Goal: Transaction & Acquisition: Purchase product/service

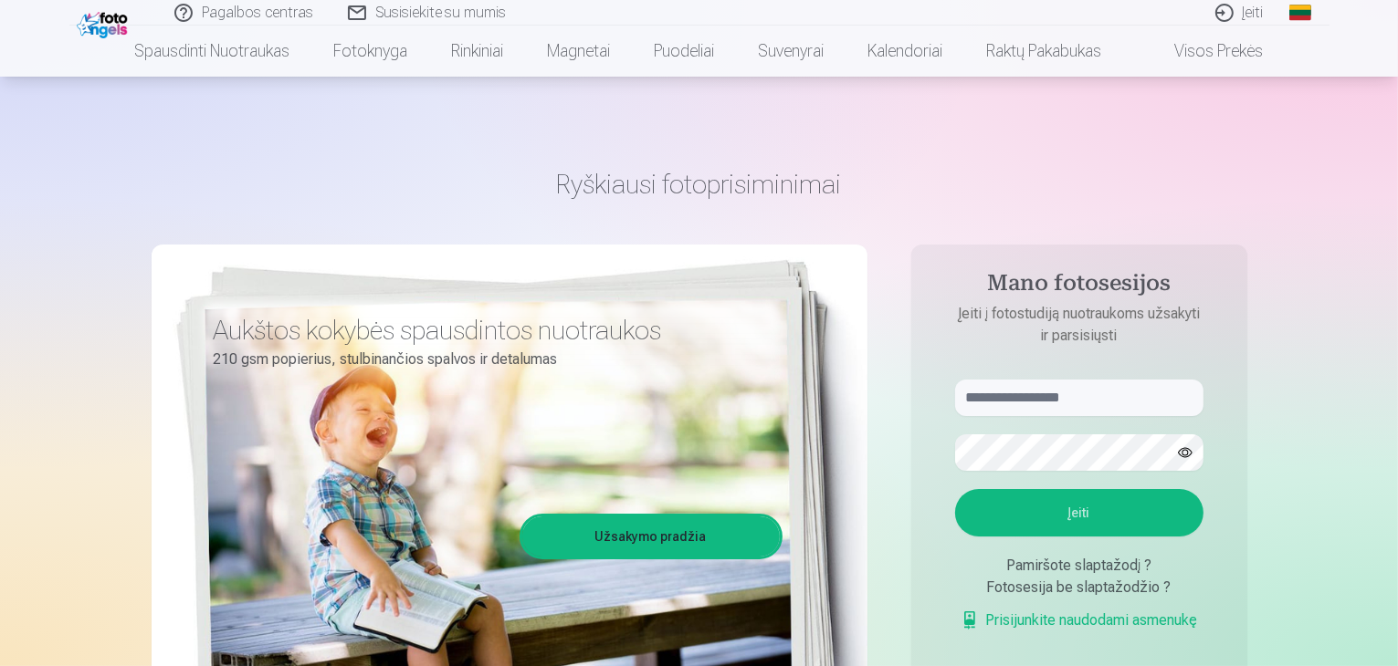
scroll to position [120, 0]
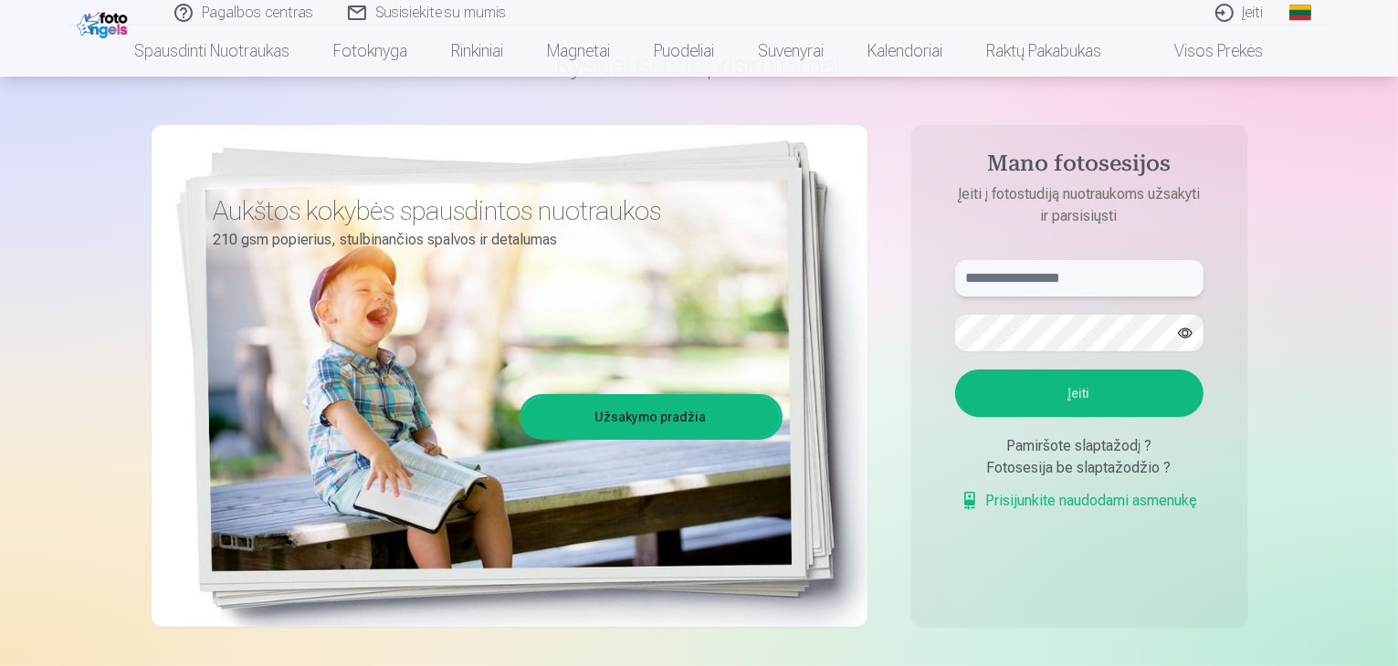
click at [1104, 281] on input "text" at bounding box center [1079, 278] width 248 height 37
type input "**********"
click at [955, 370] on button "Įeiti" at bounding box center [1079, 393] width 248 height 47
click at [1190, 341] on button "button" at bounding box center [1185, 333] width 35 height 35
click at [955, 370] on button "Įeiti" at bounding box center [1079, 393] width 248 height 47
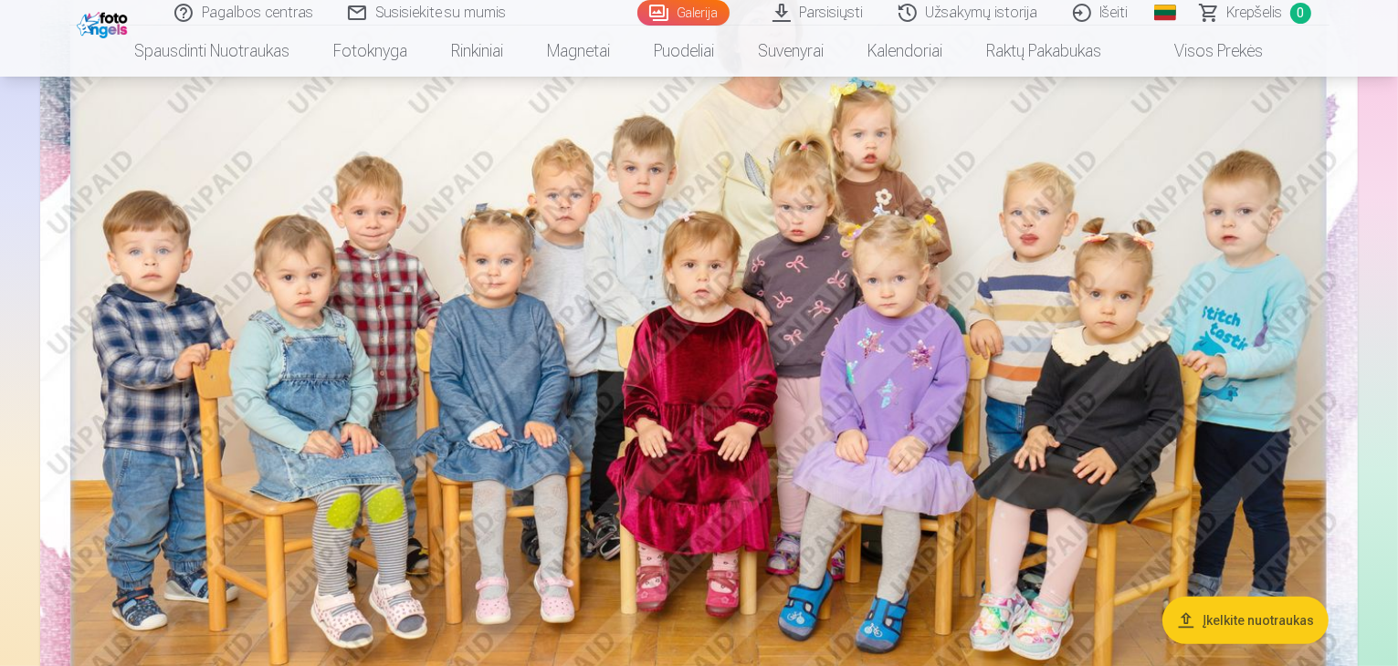
scroll to position [302, 0]
click at [562, 332] on img at bounding box center [698, 338] width 1317 height 879
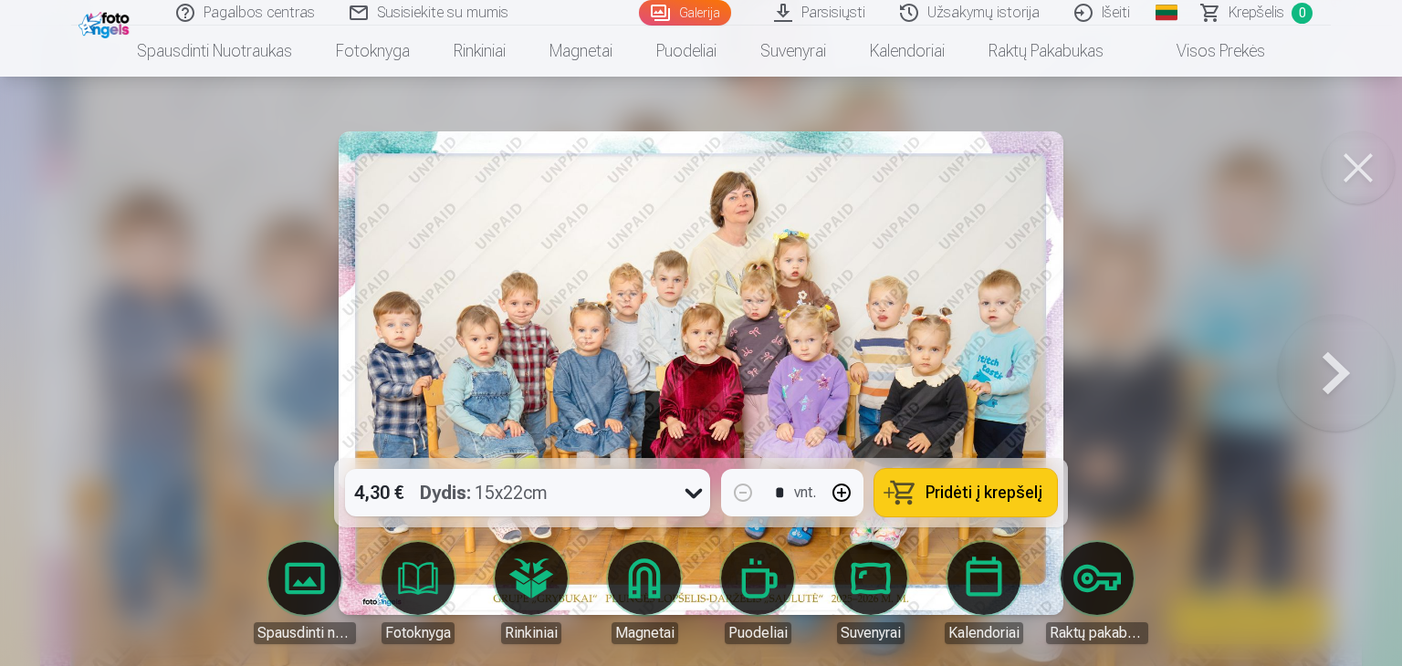
click at [930, 489] on span "Pridėti į krepšelį" at bounding box center [984, 493] width 117 height 16
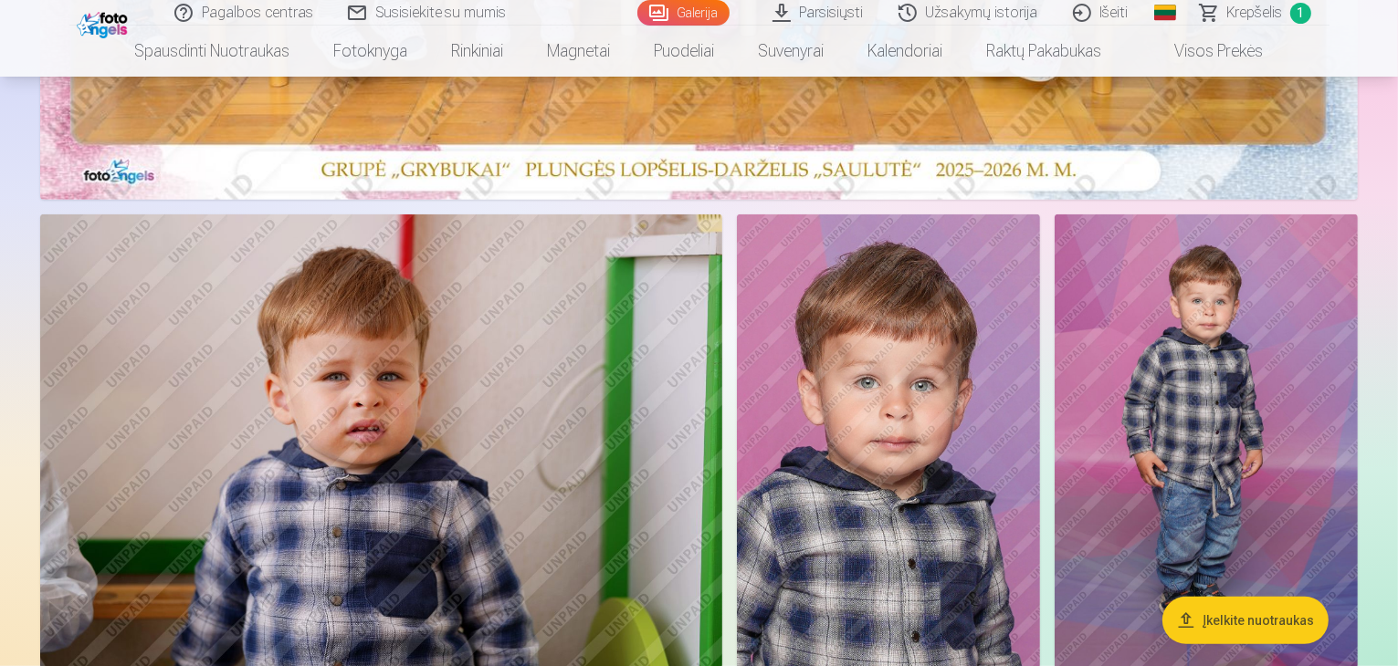
scroll to position [880, 0]
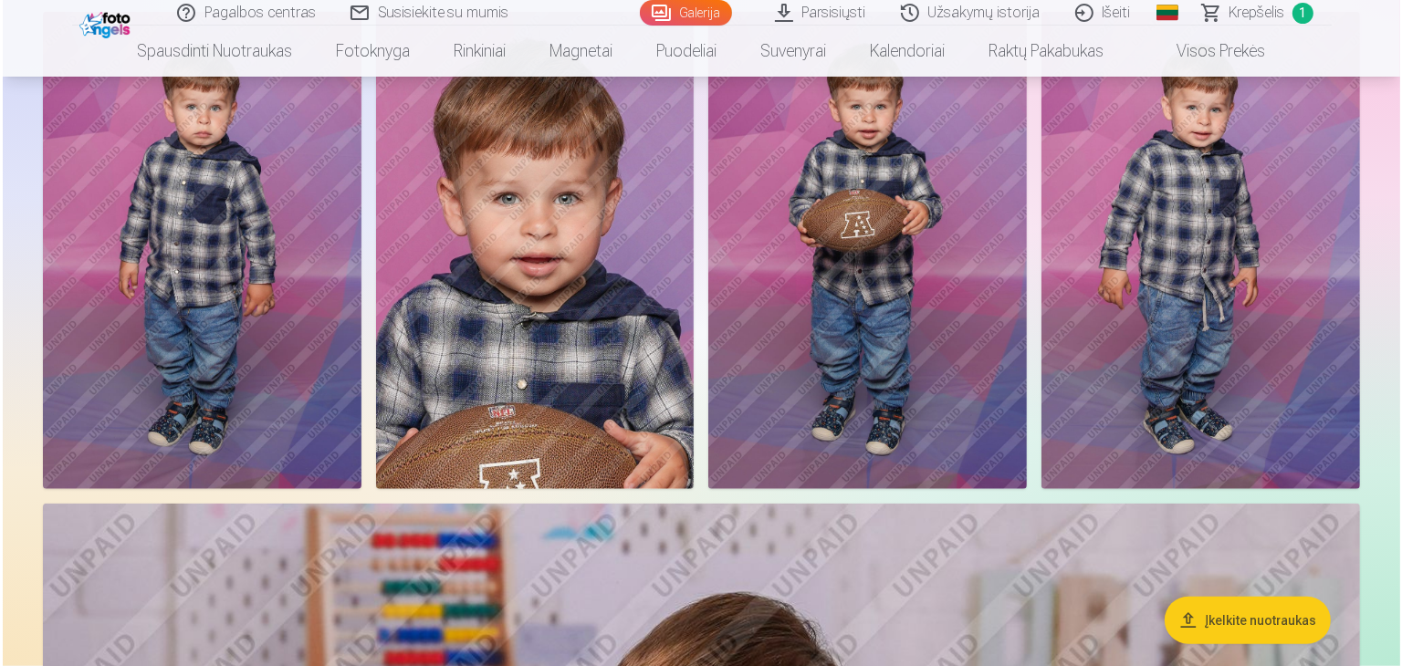
scroll to position [1556, 0]
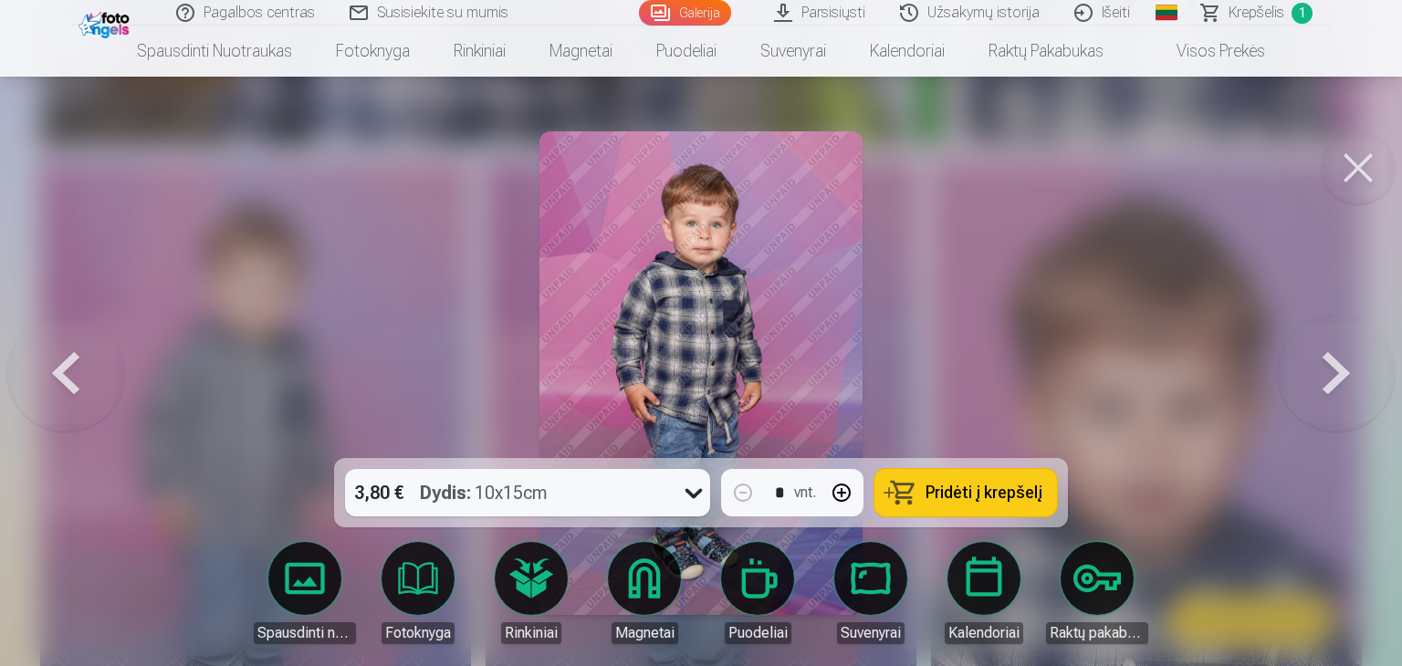
click at [1355, 170] on button at bounding box center [1358, 167] width 73 height 73
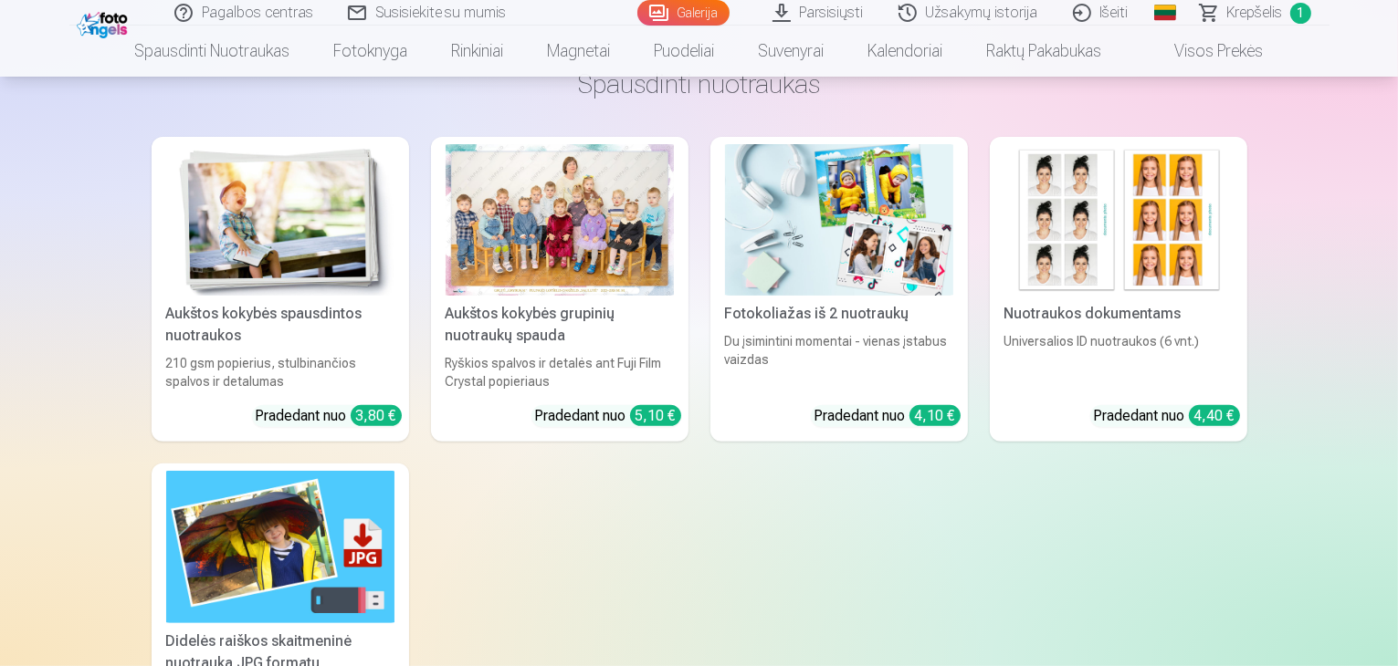
scroll to position [7610, 0]
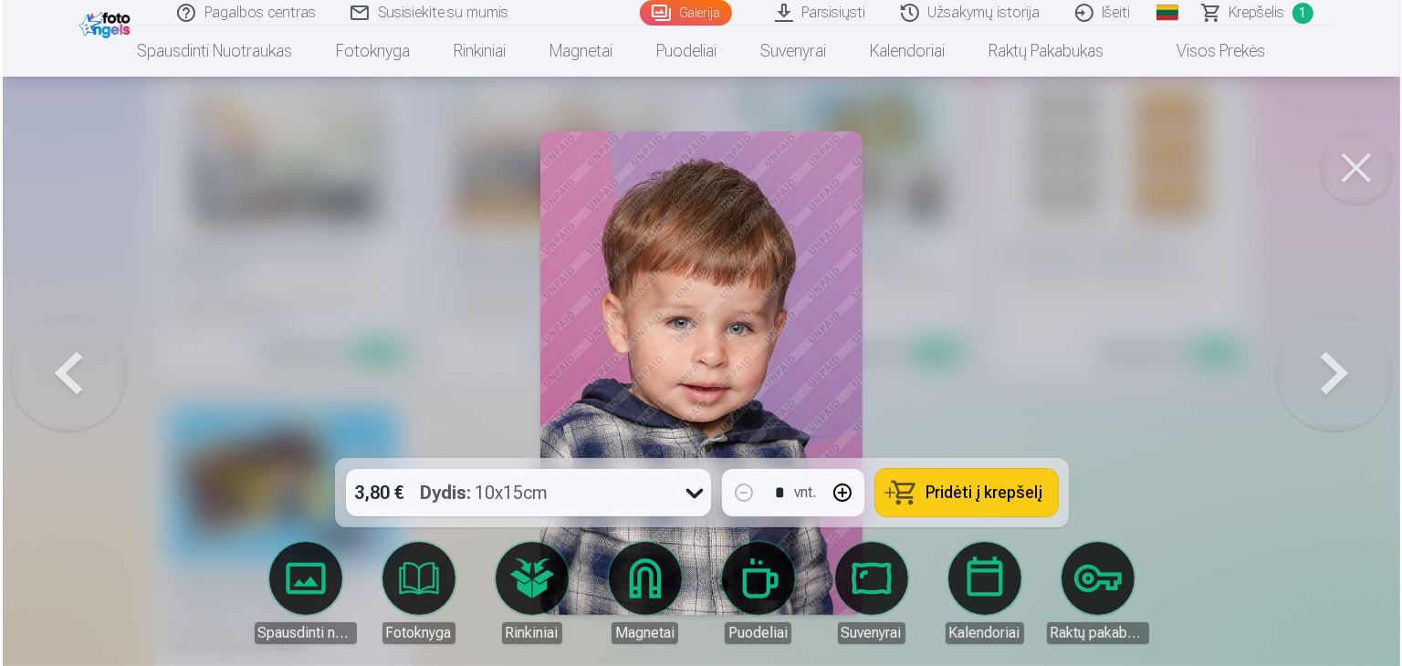
scroll to position [7634, 0]
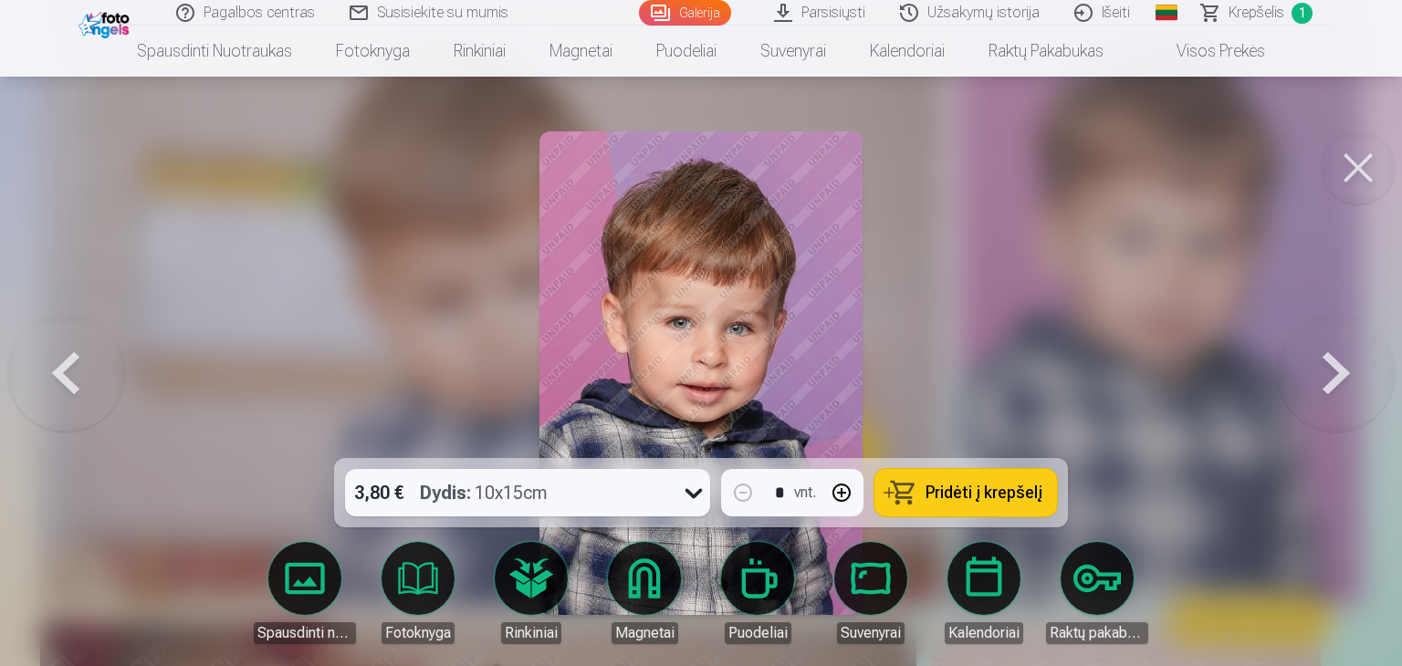
click at [939, 478] on button "Pridėti į krepšelį" at bounding box center [966, 492] width 183 height 47
click at [1358, 165] on button at bounding box center [1358, 167] width 73 height 73
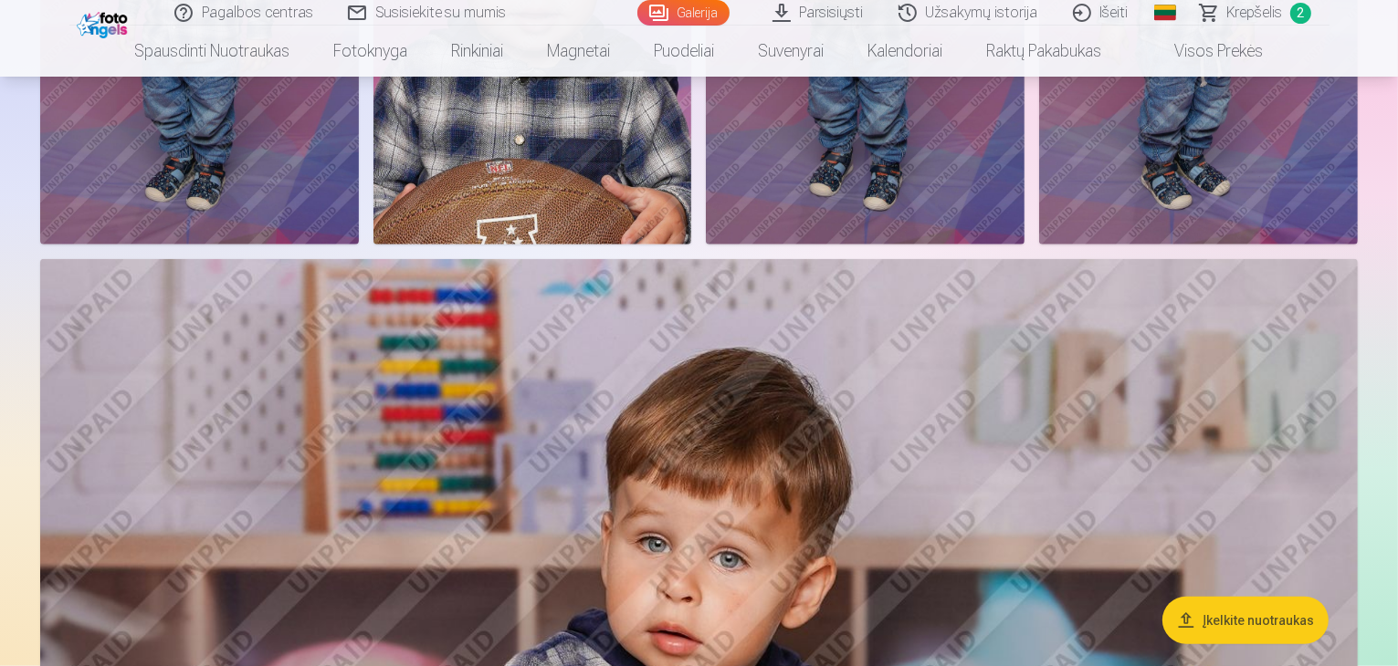
scroll to position [1826, 0]
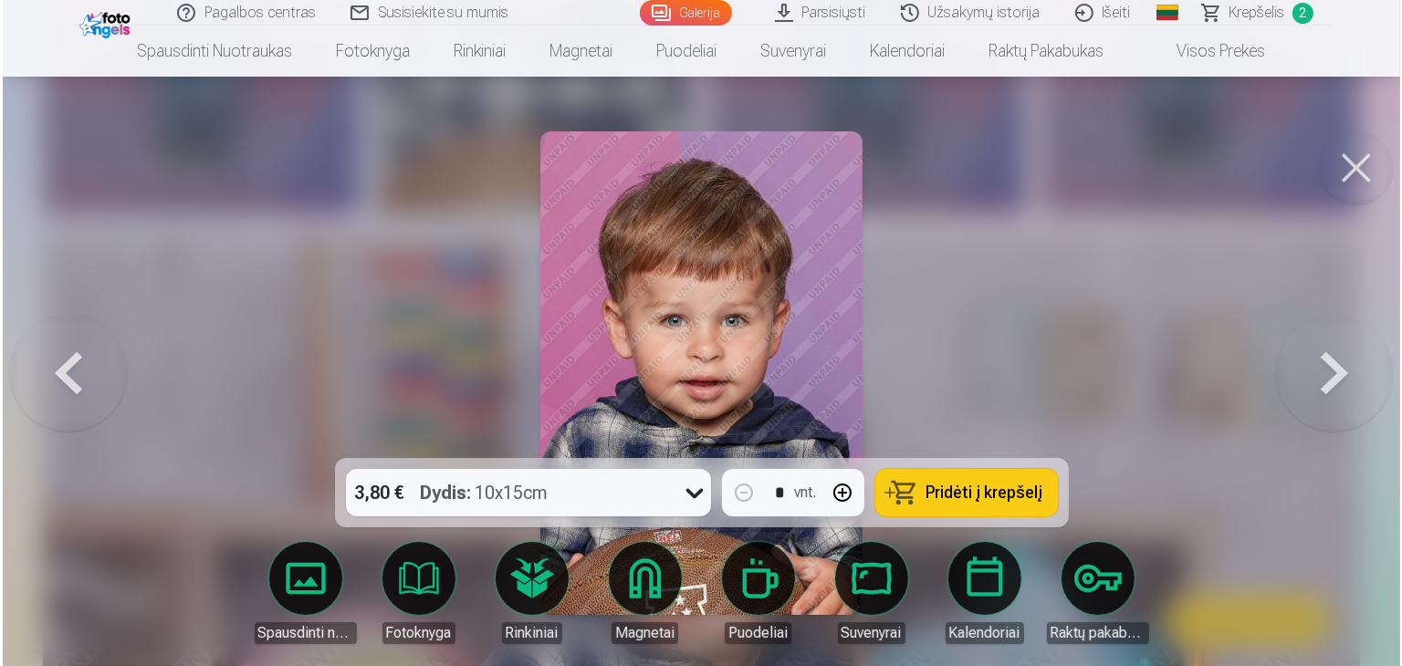
scroll to position [1832, 0]
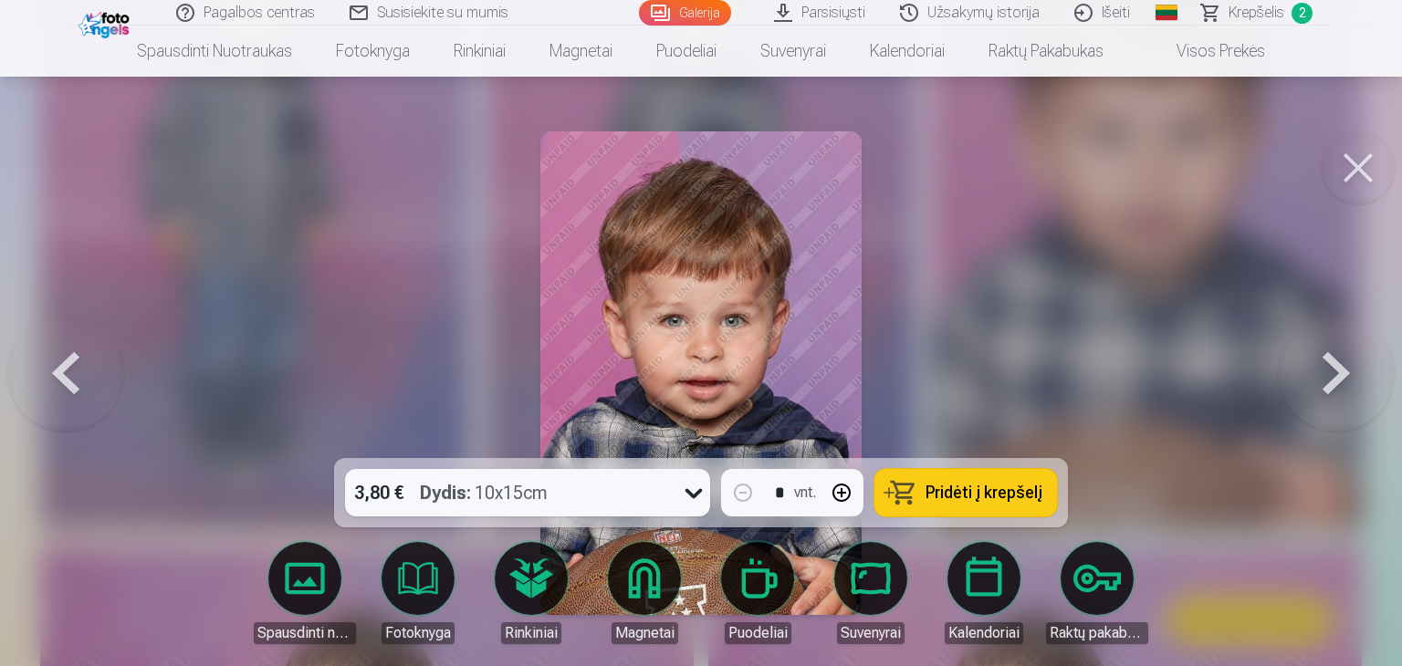
click at [687, 494] on icon at bounding box center [693, 492] width 29 height 29
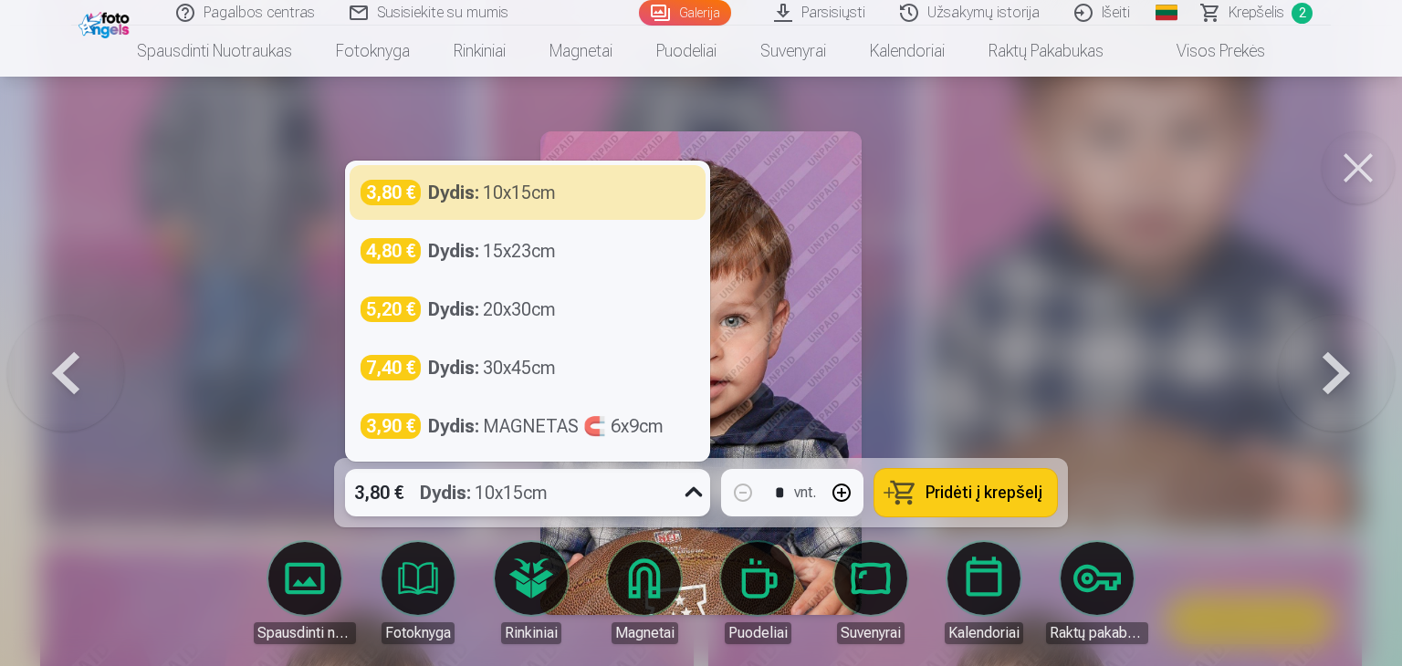
click at [688, 489] on icon at bounding box center [693, 492] width 29 height 29
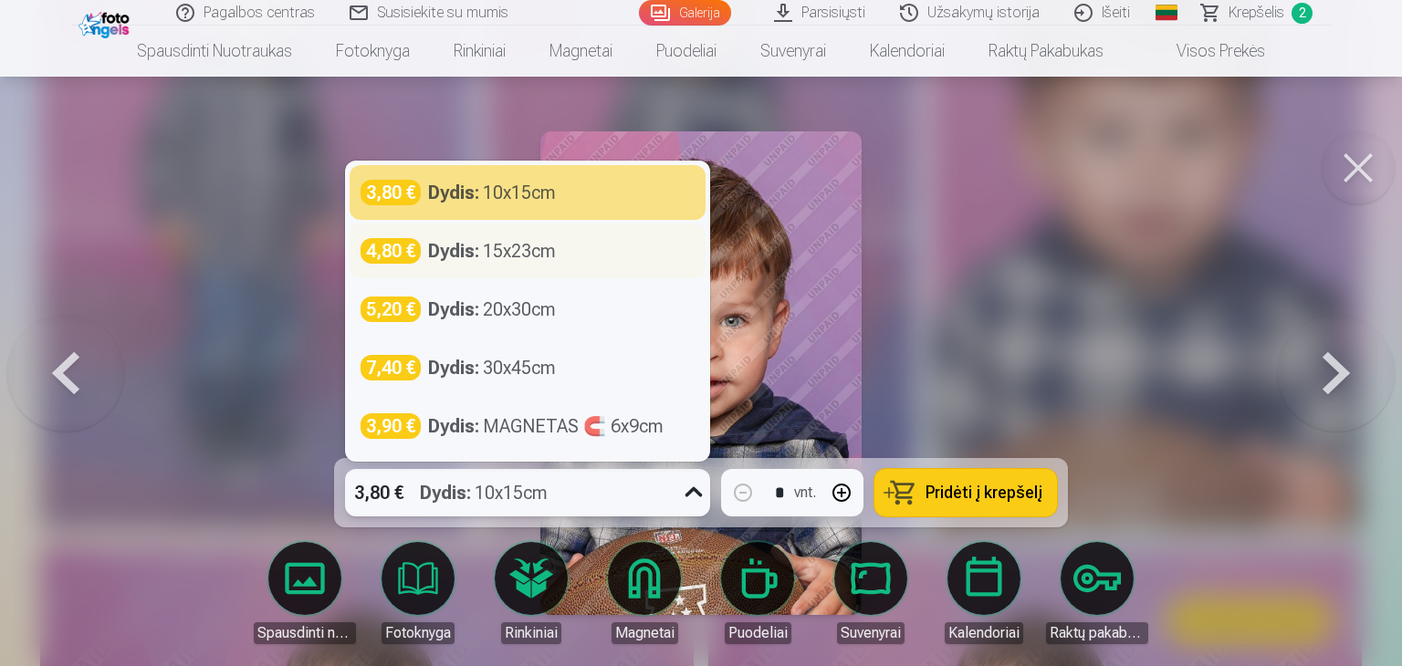
click at [502, 257] on div "Dydis : 15x23cm" at bounding box center [492, 251] width 128 height 26
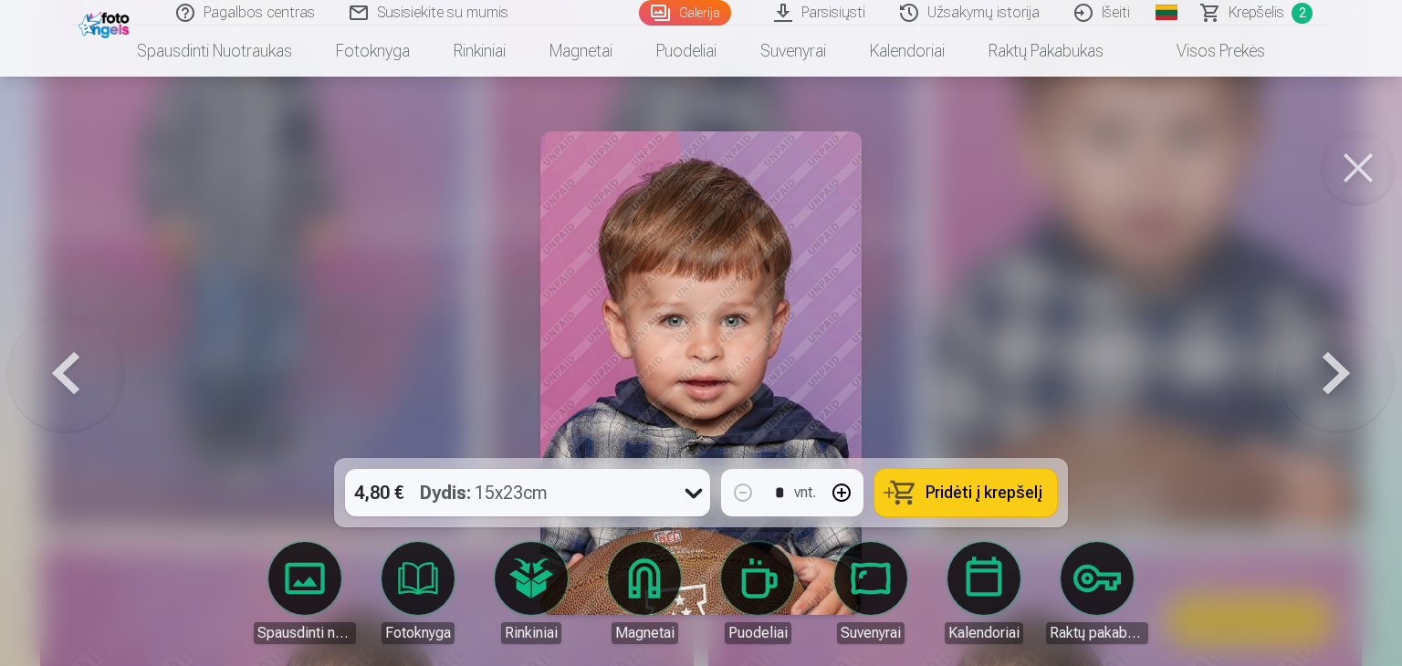
click at [845, 489] on button "button" at bounding box center [842, 493] width 44 height 44
click at [986, 491] on span "Pridėti į krepšelį" at bounding box center [984, 493] width 117 height 16
type input "*"
click at [1359, 166] on button at bounding box center [1358, 167] width 73 height 73
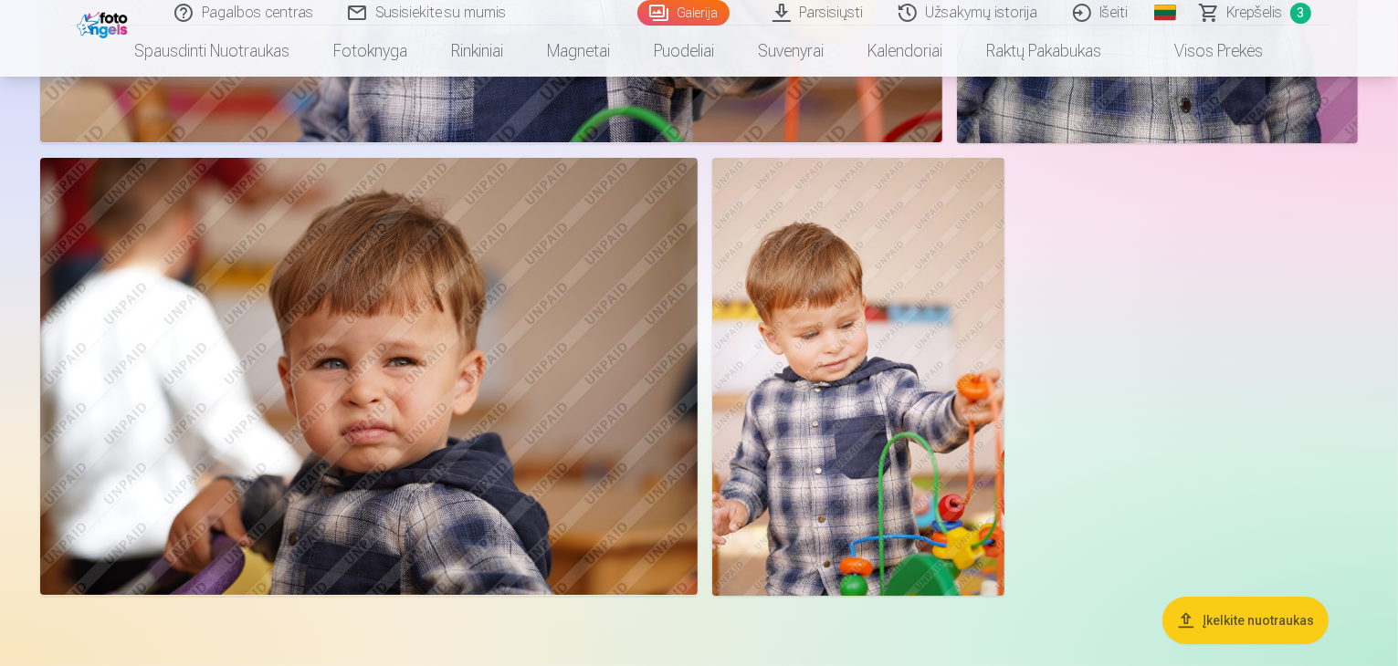
scroll to position [6895, 0]
click at [1271, 8] on span "Krepšelis" at bounding box center [1255, 13] width 56 height 22
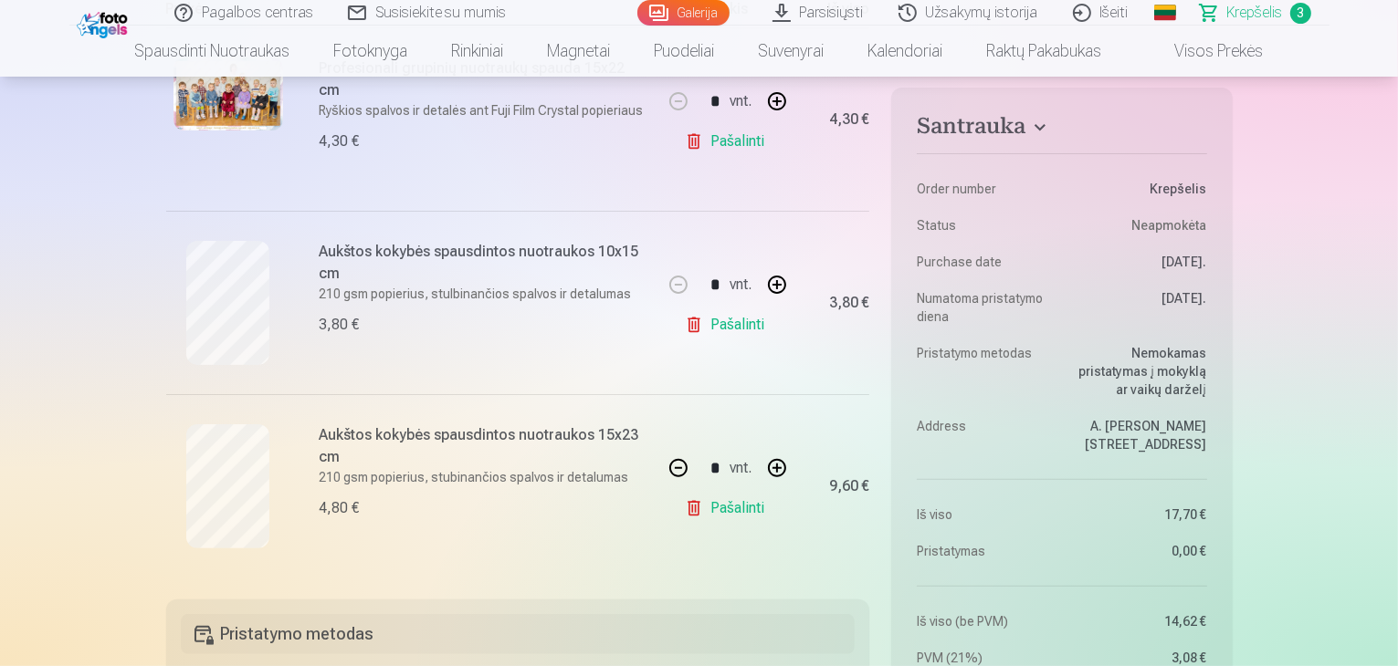
scroll to position [423, 0]
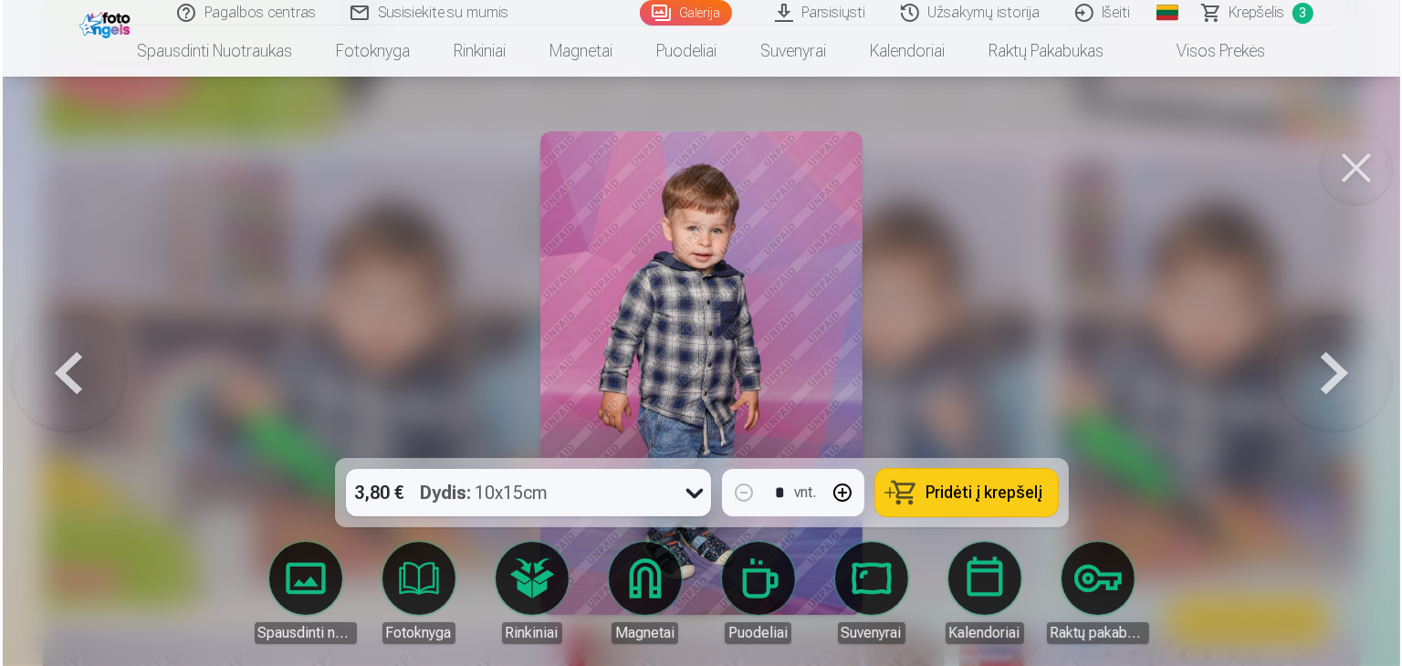
scroll to position [2802, 0]
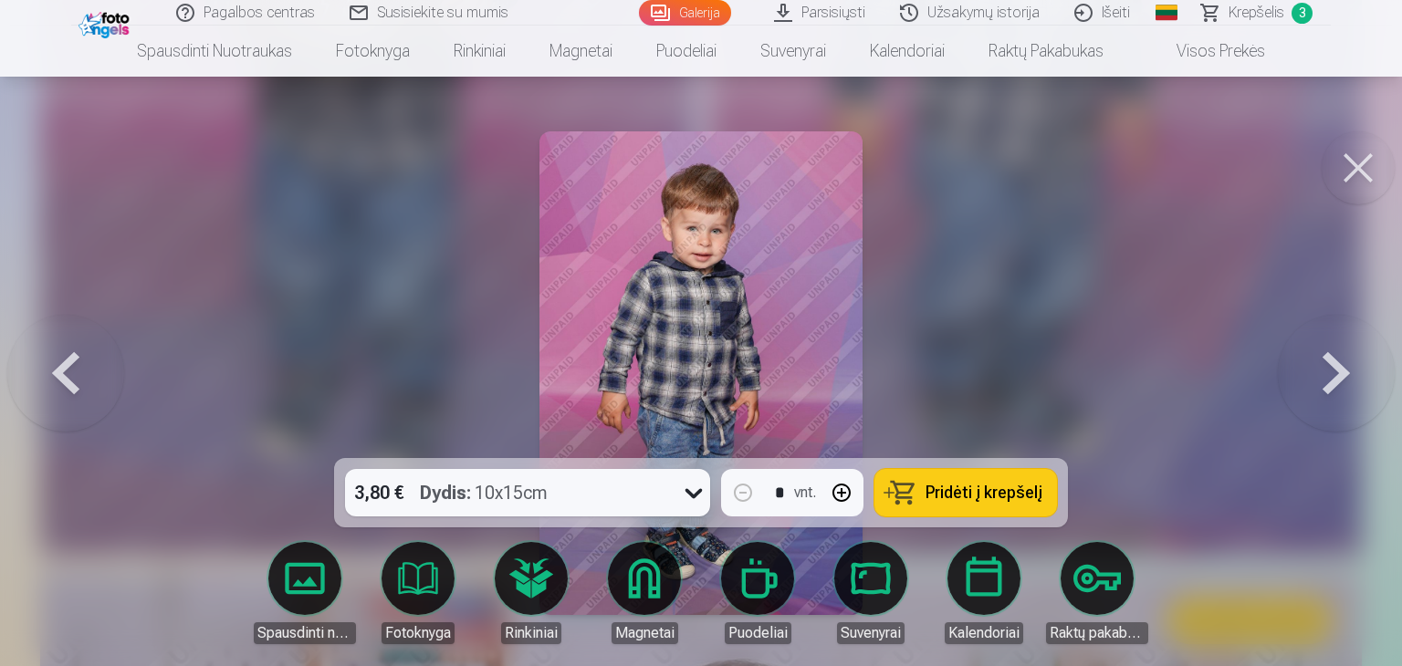
click at [959, 492] on span "Pridėti į krepšelį" at bounding box center [984, 493] width 117 height 16
click at [1349, 165] on button at bounding box center [1358, 167] width 73 height 73
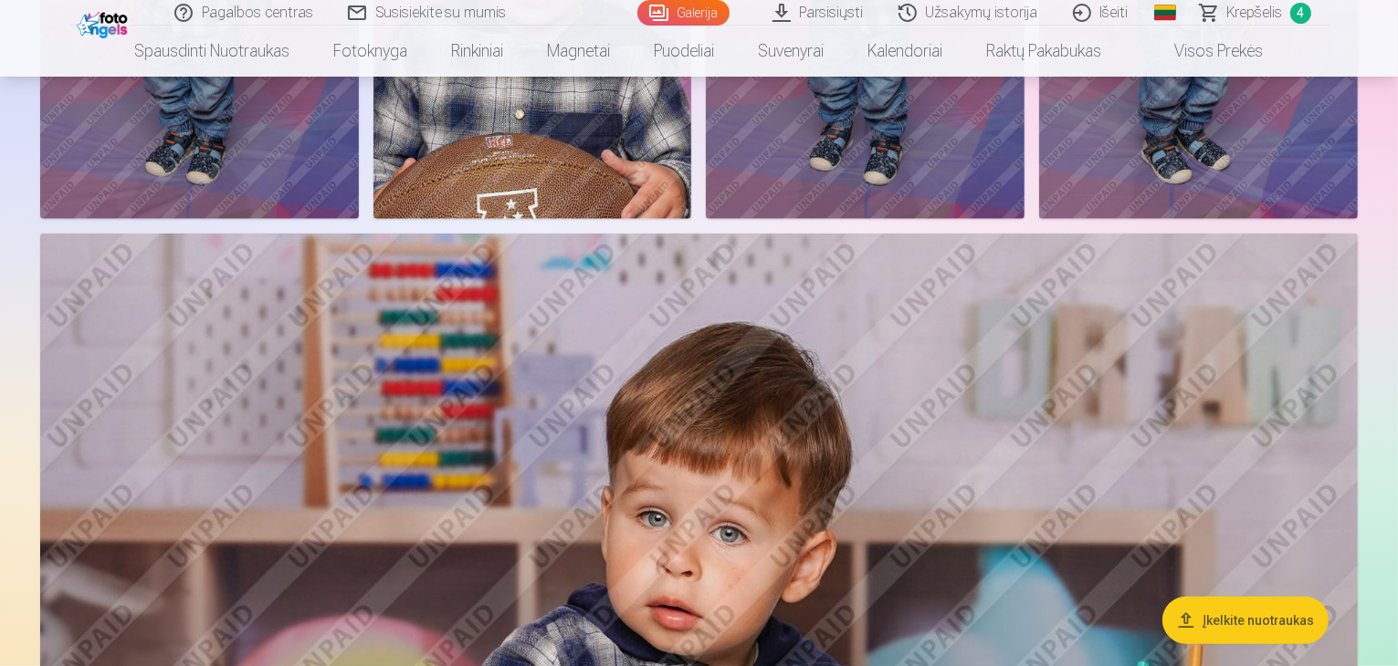
scroll to position [1822, 0]
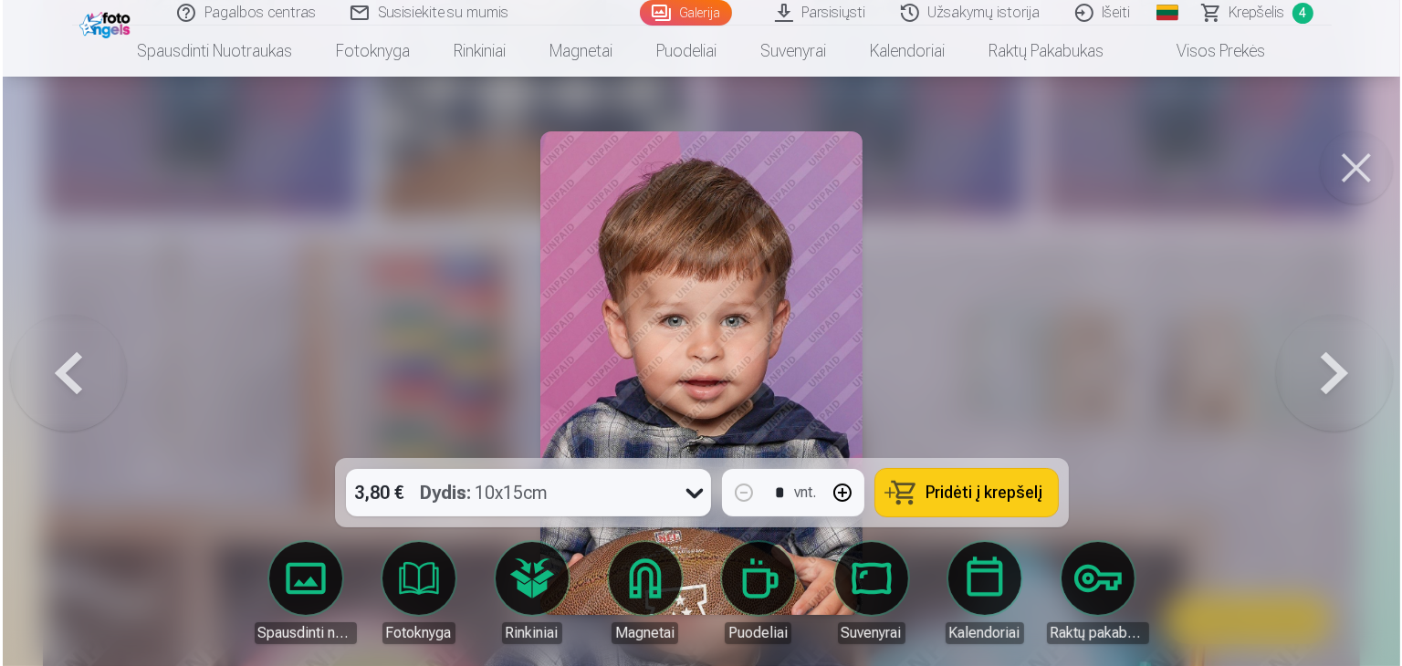
scroll to position [1828, 0]
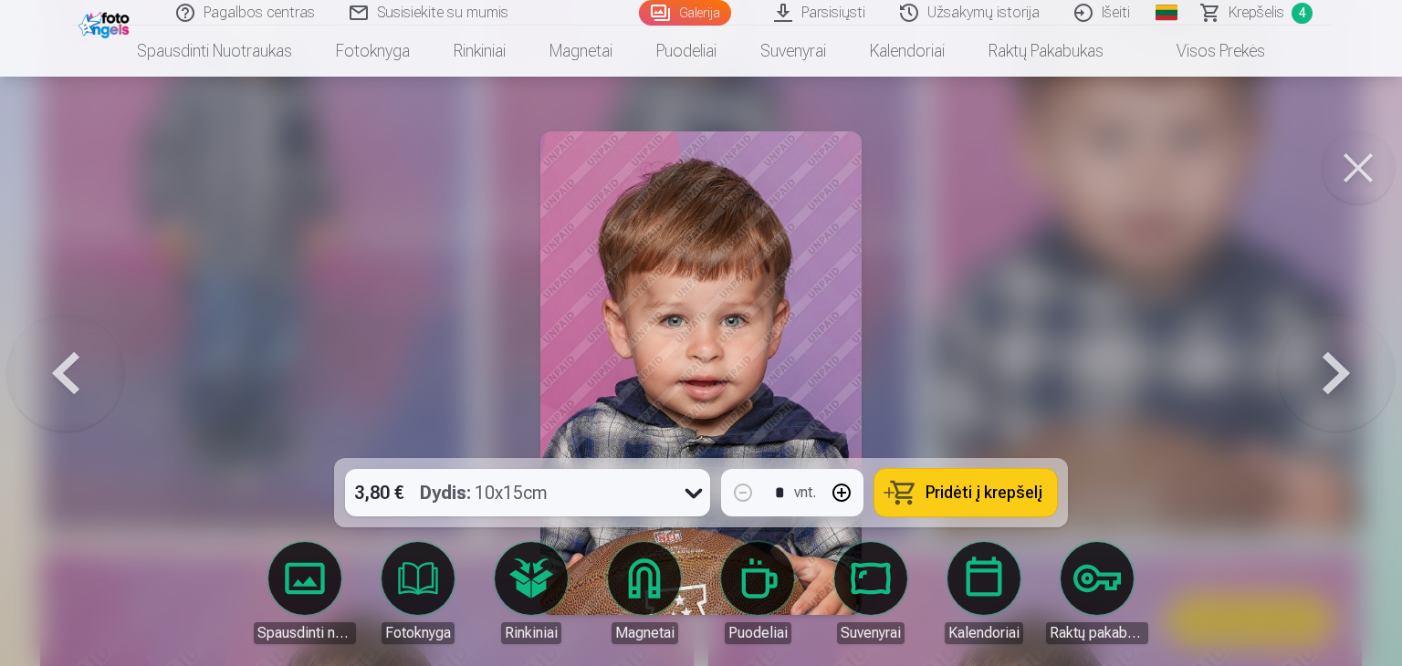
click at [691, 499] on icon at bounding box center [693, 492] width 29 height 29
drag, startPoint x: 691, startPoint y: 499, endPoint x: 686, endPoint y: 490, distance: 10.6
click at [686, 490] on icon at bounding box center [693, 492] width 29 height 29
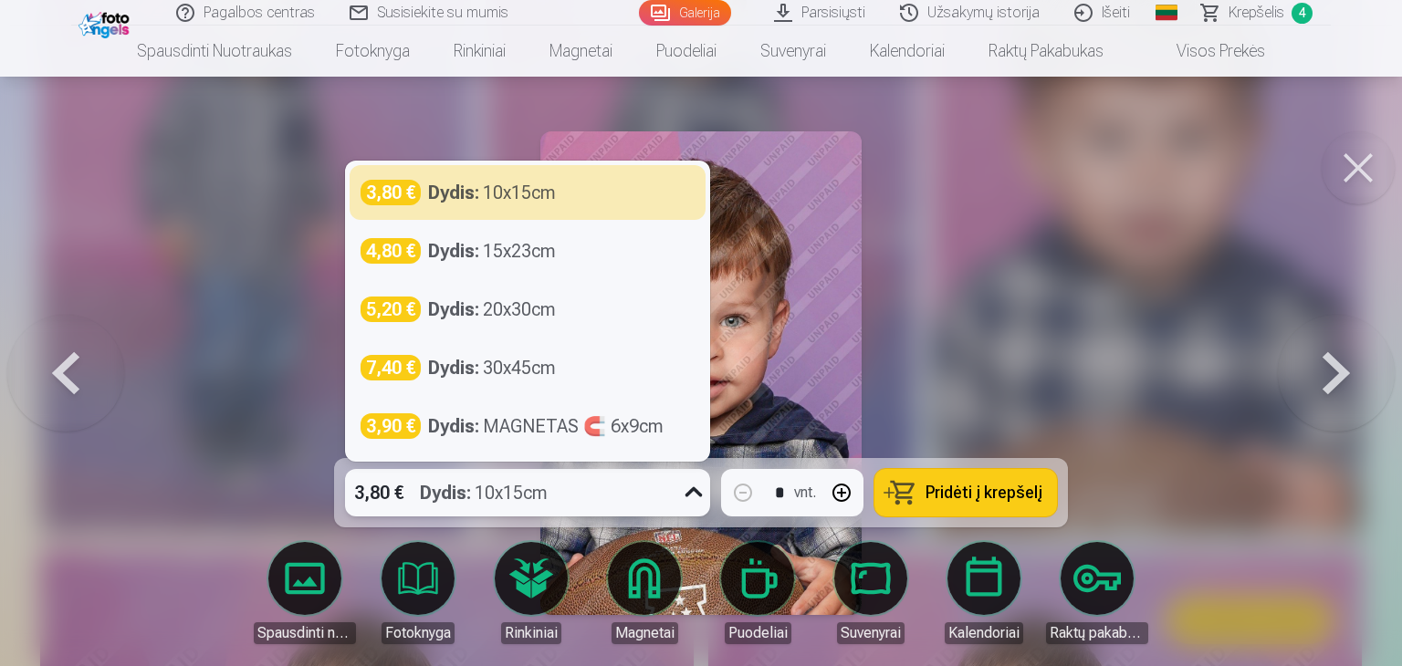
click at [686, 490] on icon at bounding box center [693, 492] width 29 height 29
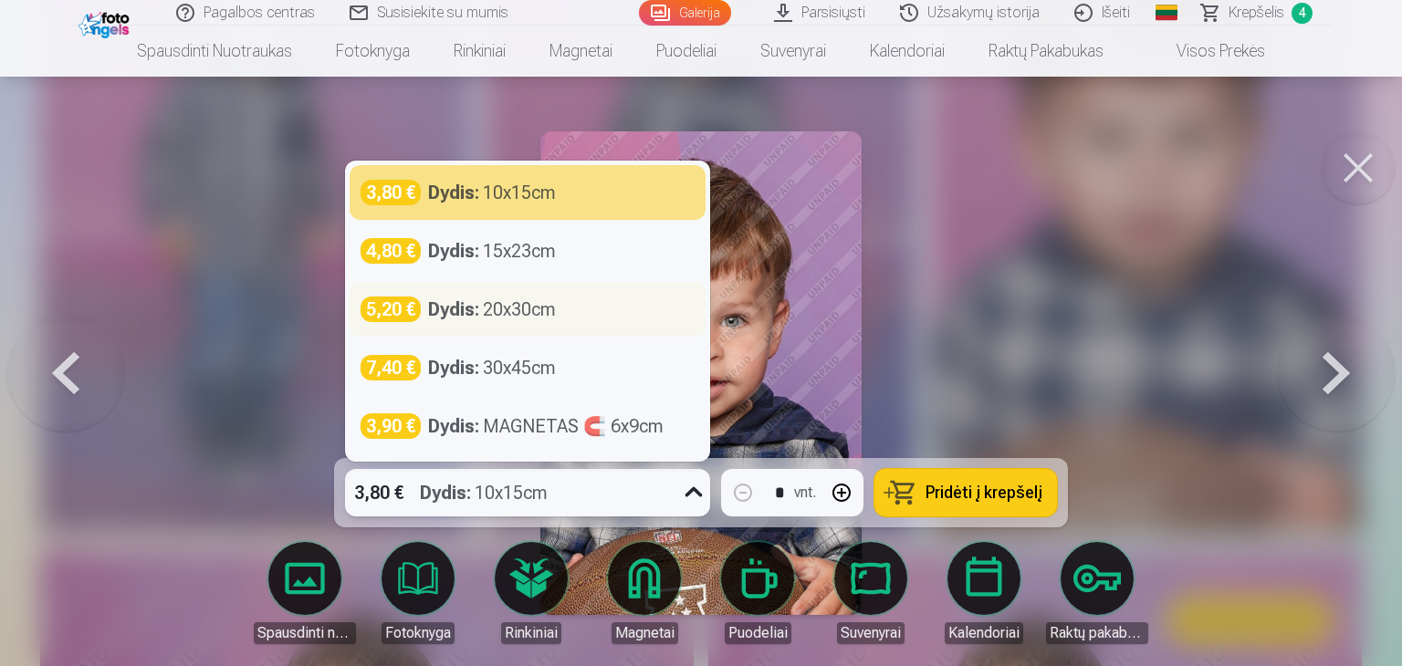
click at [517, 308] on div "Dydis : 20x30cm" at bounding box center [492, 310] width 128 height 26
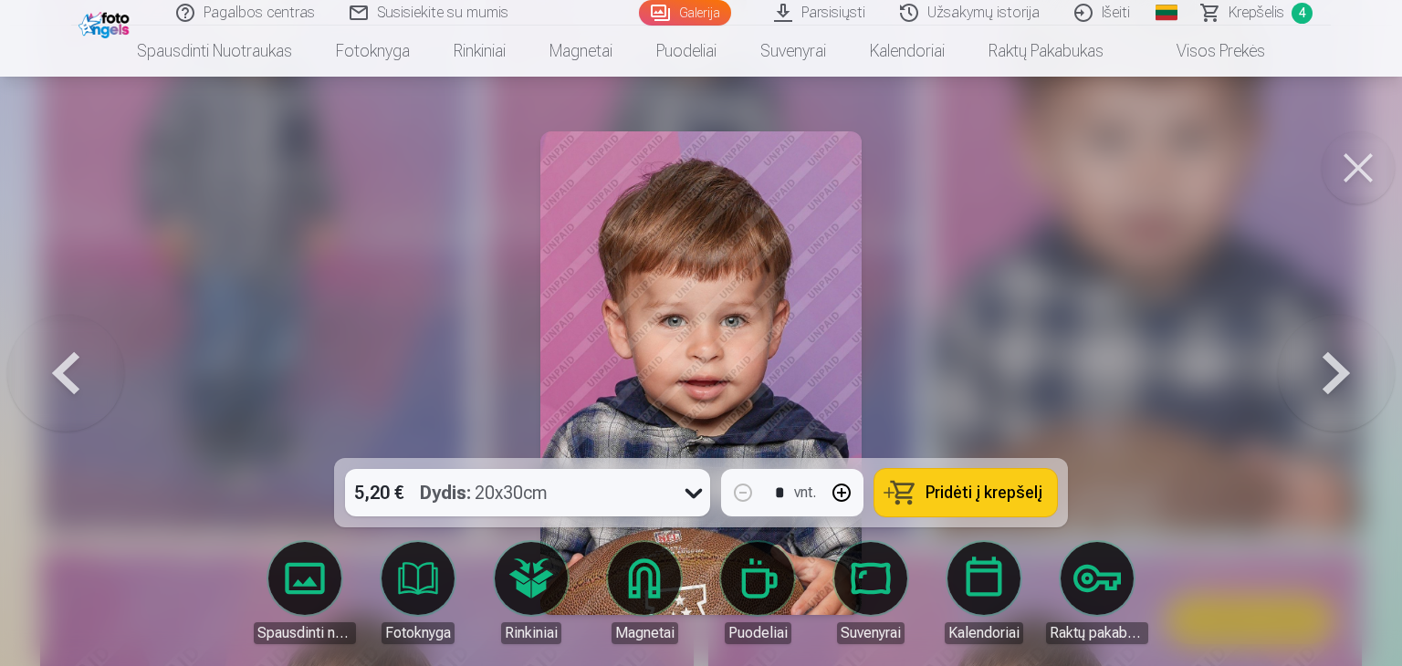
drag, startPoint x: 991, startPoint y: 476, endPoint x: 975, endPoint y: 487, distance: 19.0
click at [975, 487] on span "Pridėti į krepšelį" at bounding box center [984, 493] width 117 height 16
drag, startPoint x: 970, startPoint y: 377, endPoint x: 1038, endPoint y: 423, distance: 82.3
drag, startPoint x: 1038, startPoint y: 423, endPoint x: 987, endPoint y: 273, distance: 158.2
click at [987, 273] on div at bounding box center [701, 333] width 1402 height 666
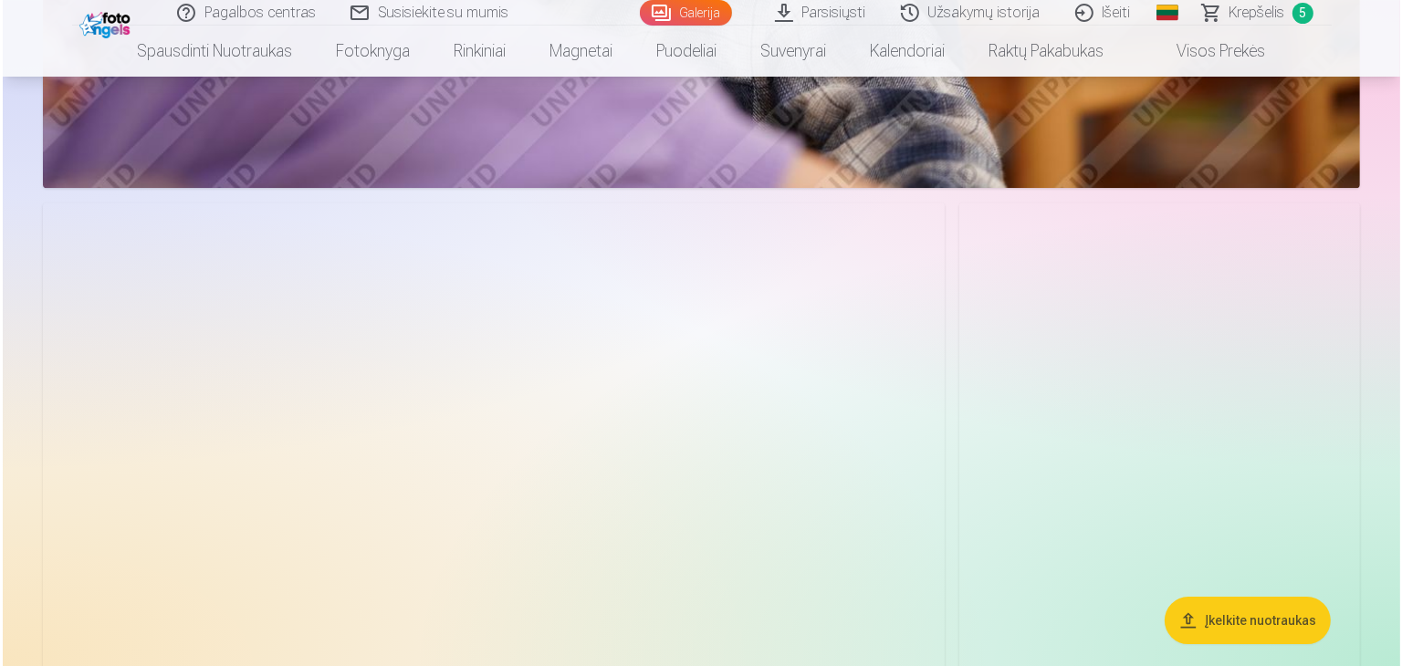
scroll to position [5573, 0]
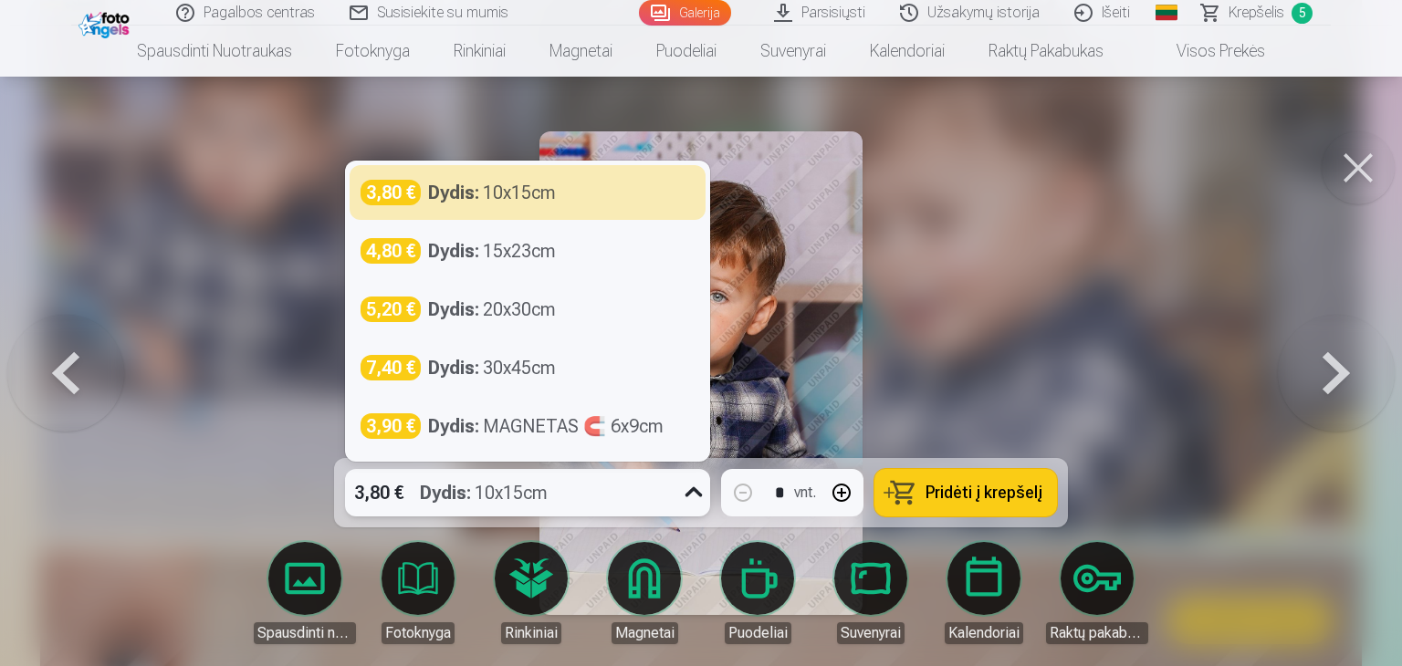
click at [673, 490] on div "3,80 € Dydis : 10x15cm" at bounding box center [527, 492] width 365 height 47
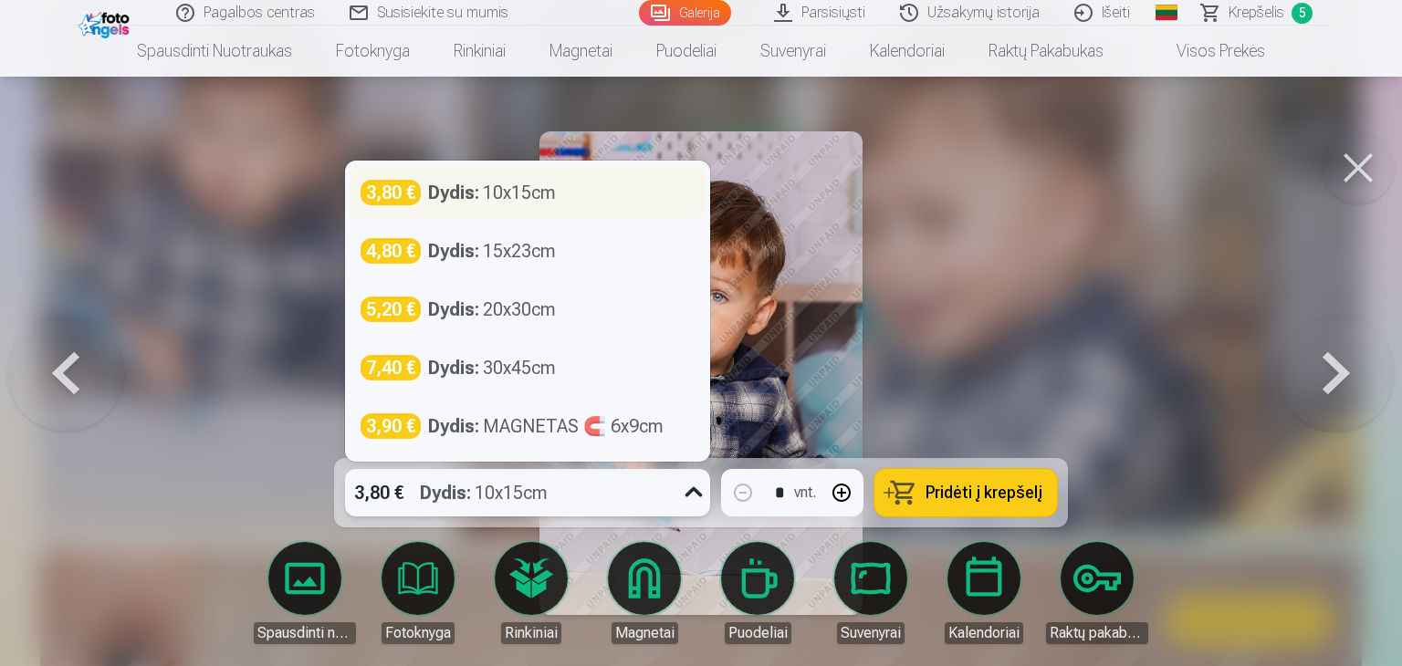
click at [489, 194] on div "Dydis : 10x15cm" at bounding box center [492, 193] width 128 height 26
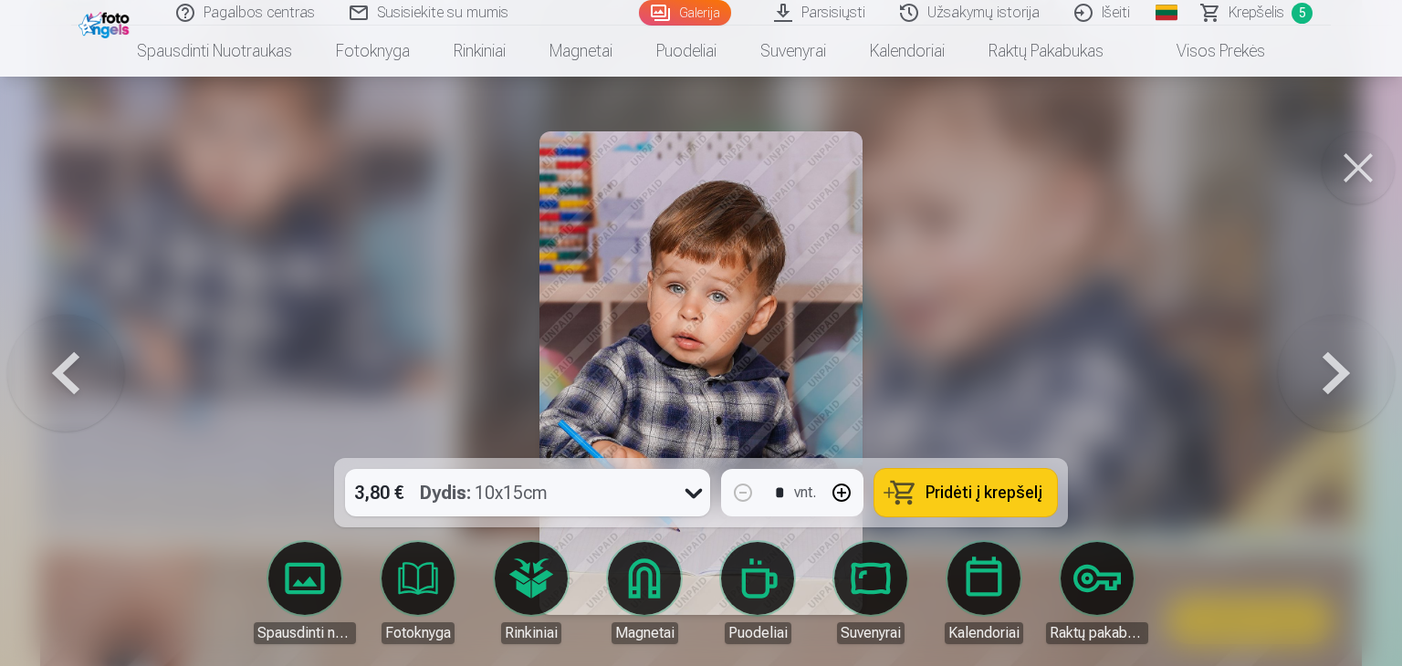
click at [928, 490] on span "Pridėti į krepšelį" at bounding box center [984, 493] width 117 height 16
drag, startPoint x: 1268, startPoint y: 17, endPoint x: 1300, endPoint y: 17, distance: 32.0
click at [1300, 17] on span "6" at bounding box center [1302, 13] width 21 height 21
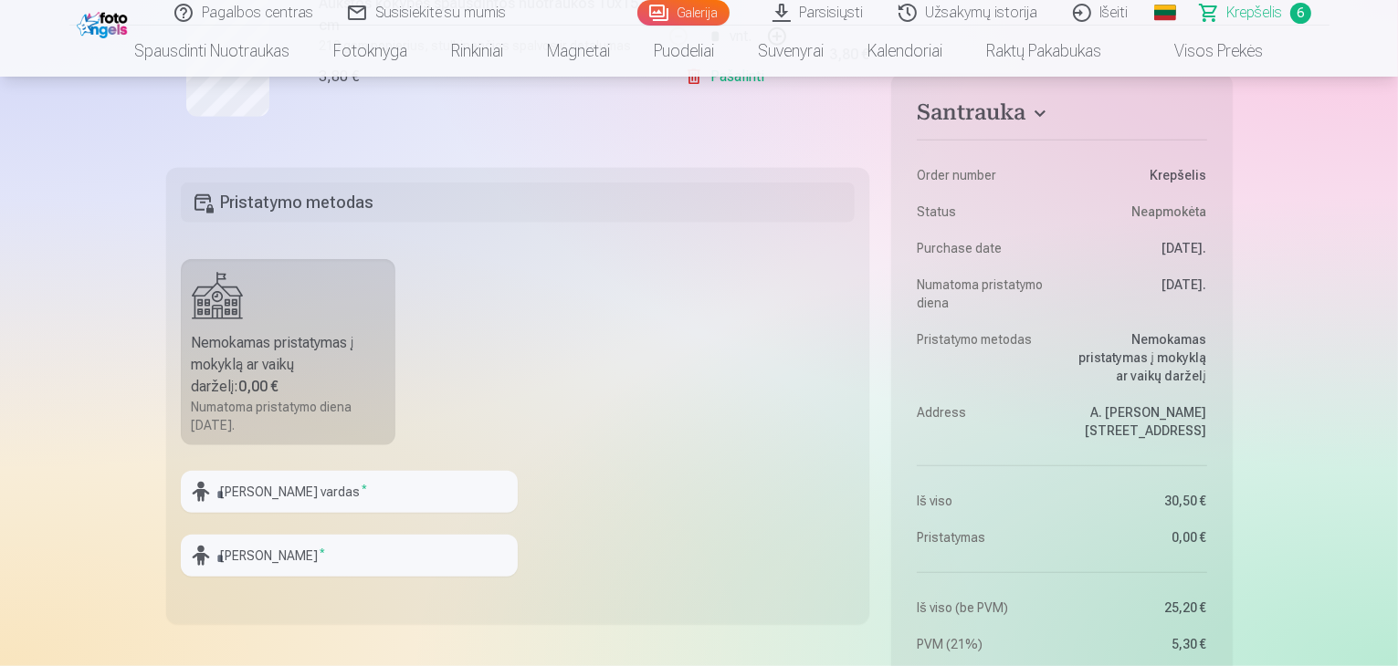
scroll to position [1387, 0]
drag, startPoint x: 121, startPoint y: 423, endPoint x: 280, endPoint y: 489, distance: 172.3
click at [280, 489] on input "text" at bounding box center [349, 491] width 337 height 42
type input "********"
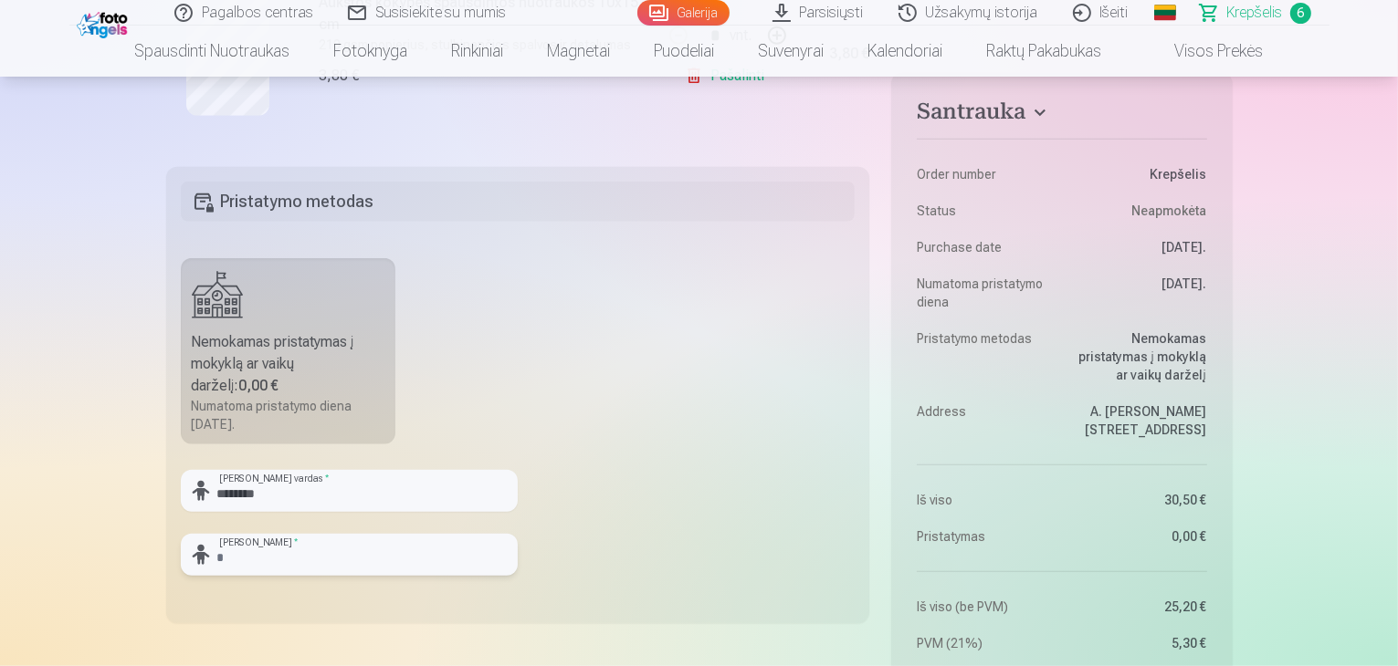
click at [274, 558] on input "text" at bounding box center [349, 555] width 337 height 42
type input "*******"
click at [639, 337] on fieldset "Pristatymo metodas Nemokamas pristatymas į mokyklą ar vaikų darželį : 0,00 € Nu…" at bounding box center [518, 395] width 704 height 457
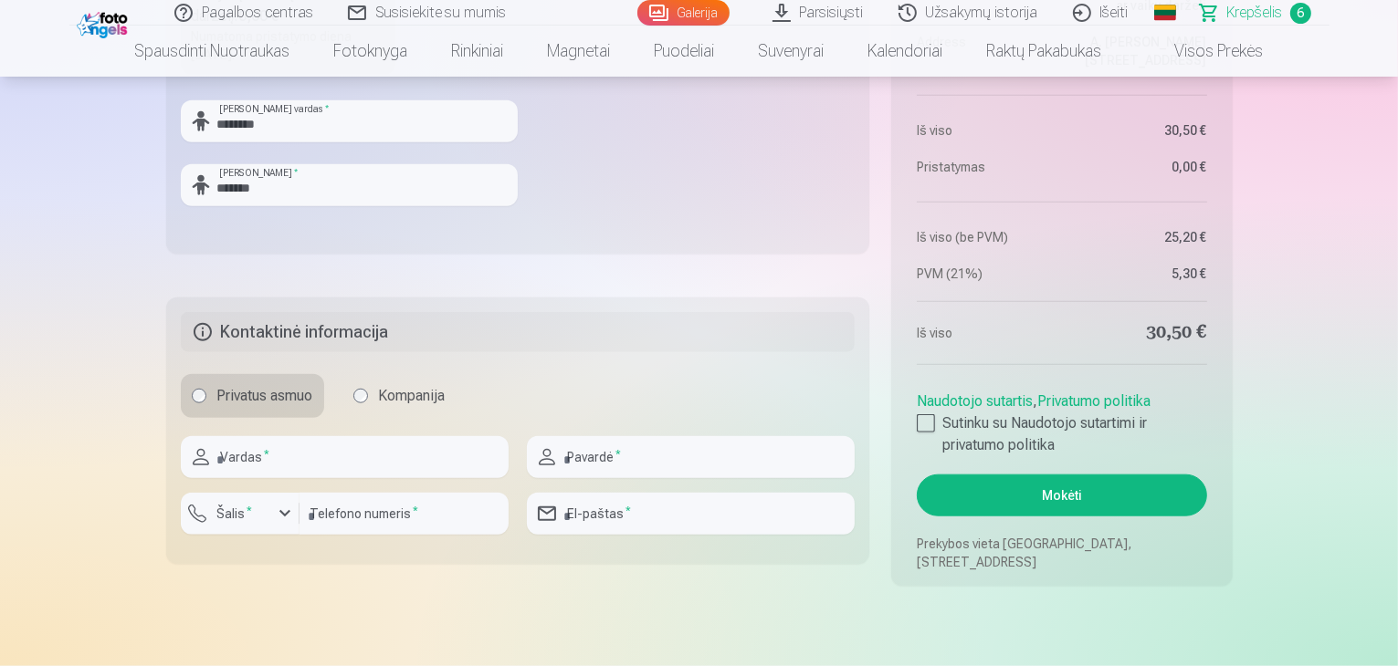
scroll to position [1758, 0]
click at [369, 452] on input "text" at bounding box center [345, 456] width 328 height 42
type input "******"
click at [683, 454] on input "text" at bounding box center [691, 456] width 328 height 42
type input "*******"
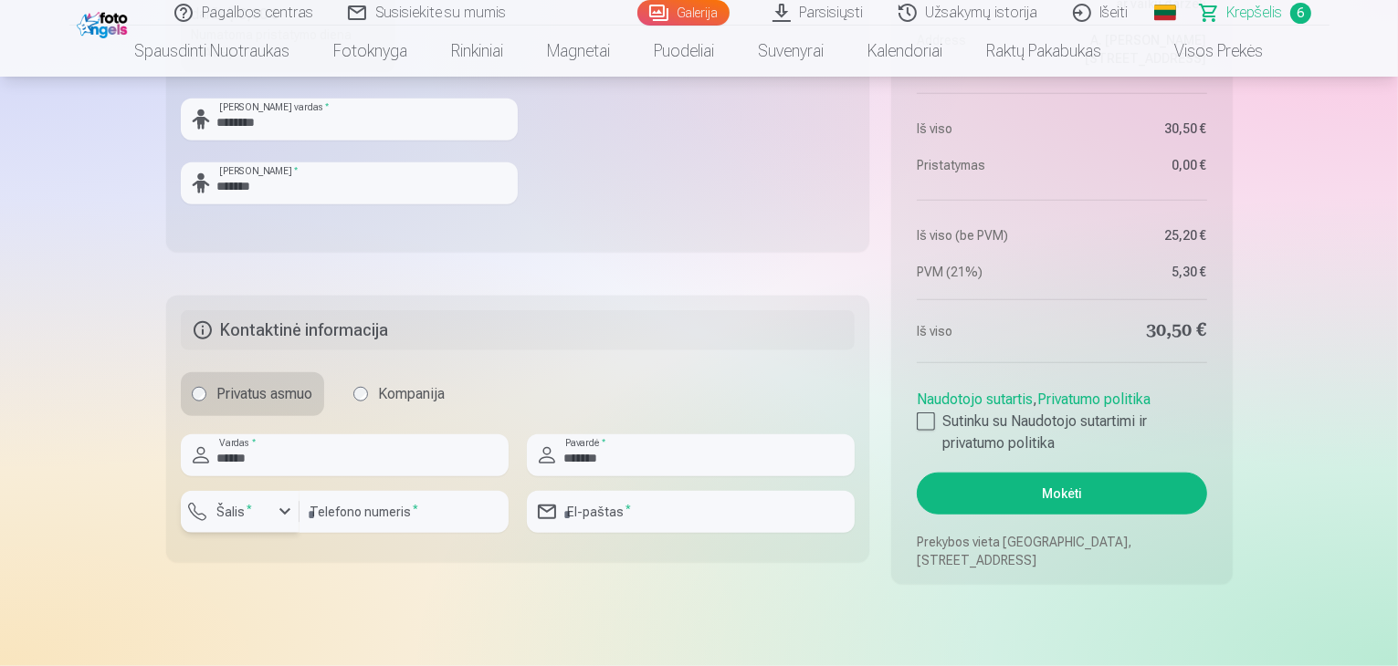
click at [288, 514] on div "button" at bounding box center [285, 512] width 22 height 22
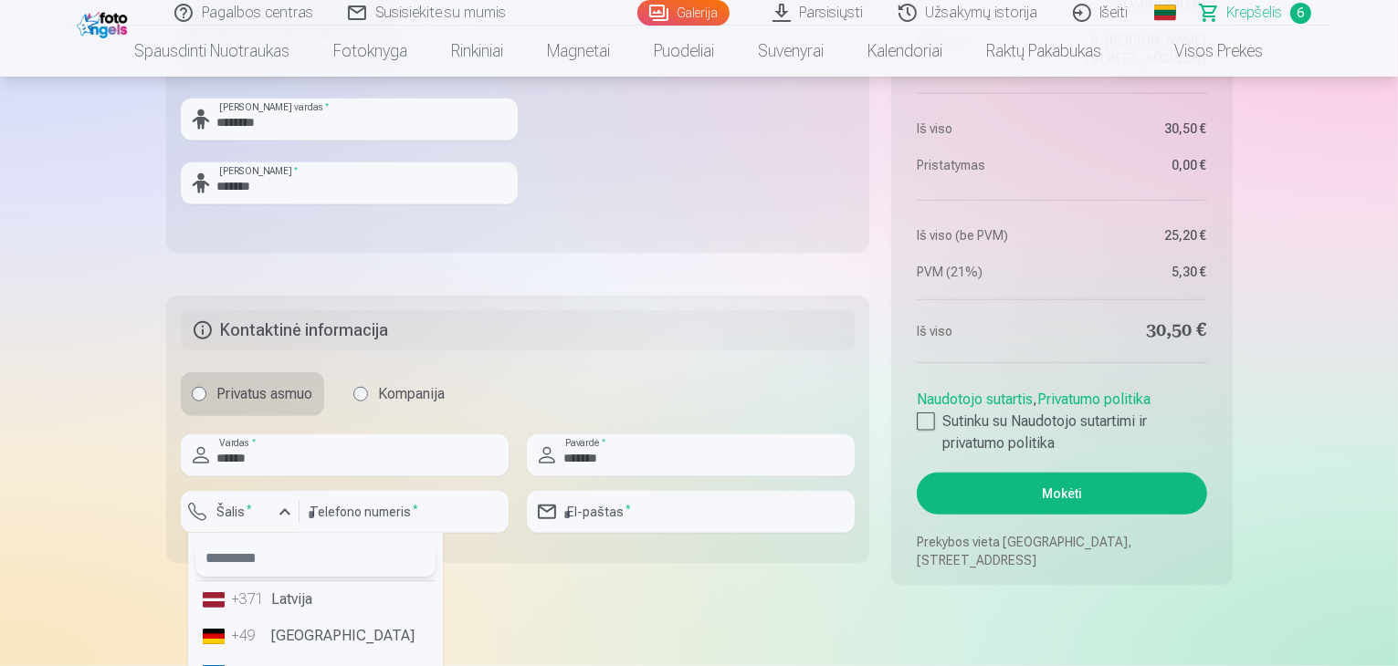
click at [288, 557] on input "text" at bounding box center [315, 559] width 240 height 37
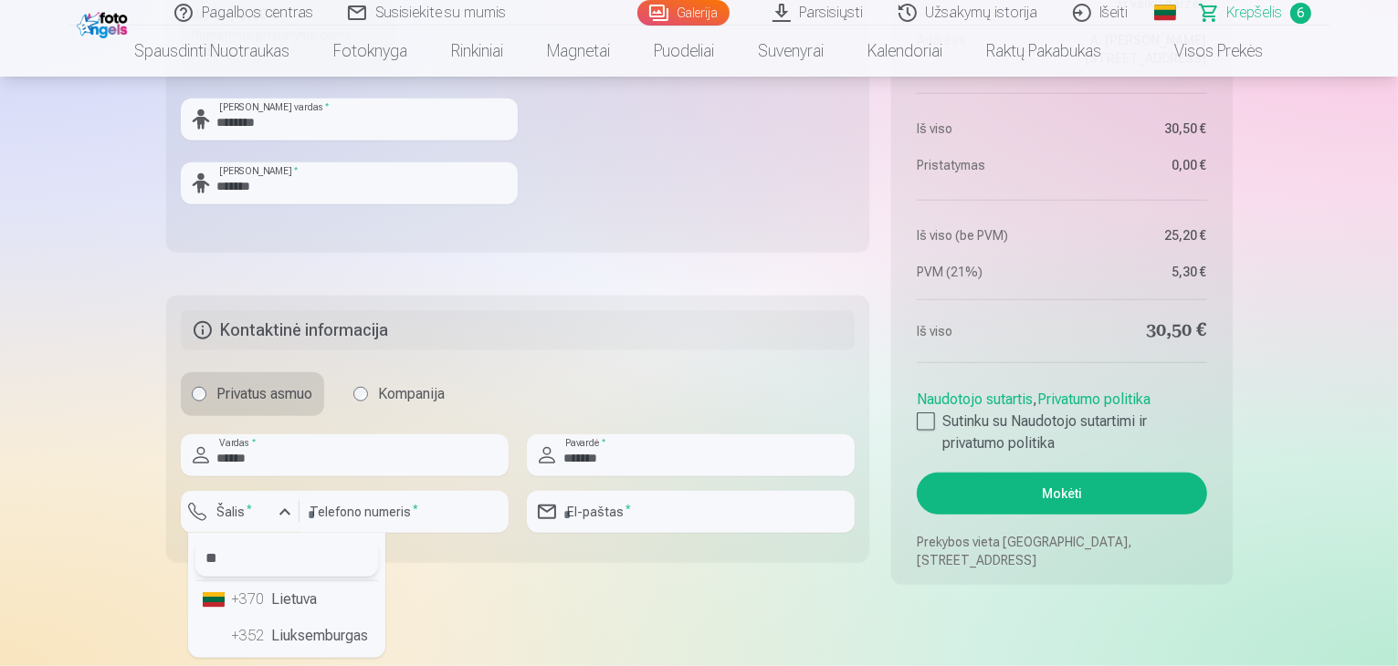
type input "**"
click at [292, 596] on li "+370 Lietuva" at bounding box center [286, 600] width 183 height 37
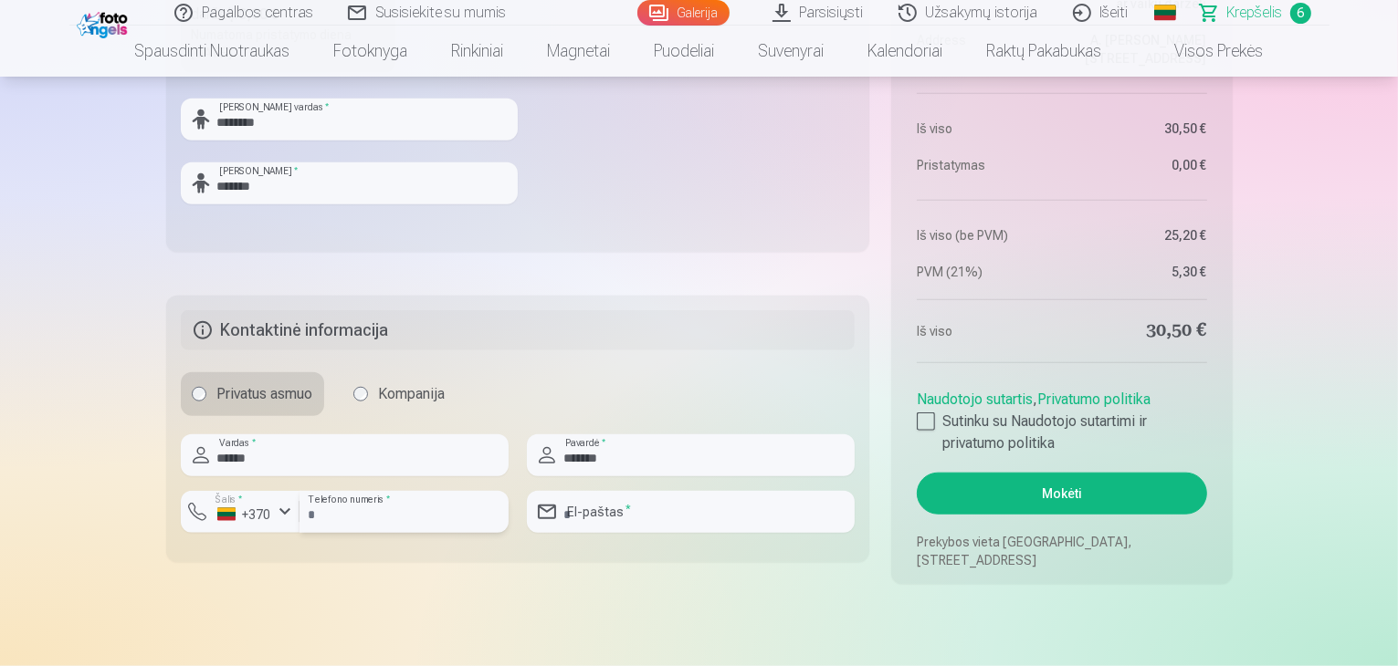
click at [375, 513] on input "number" at bounding box center [403, 512] width 209 height 42
type input "********"
click at [638, 512] on input "email" at bounding box center [691, 512] width 328 height 42
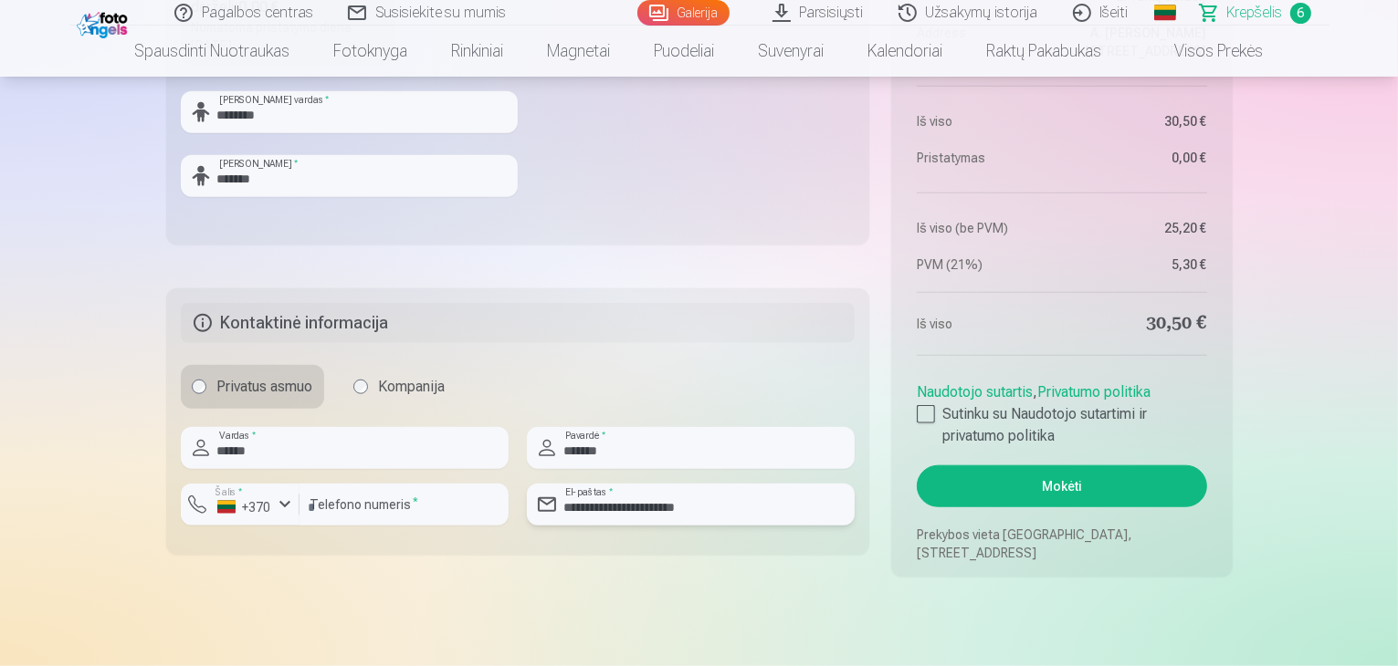
scroll to position [1779, 0]
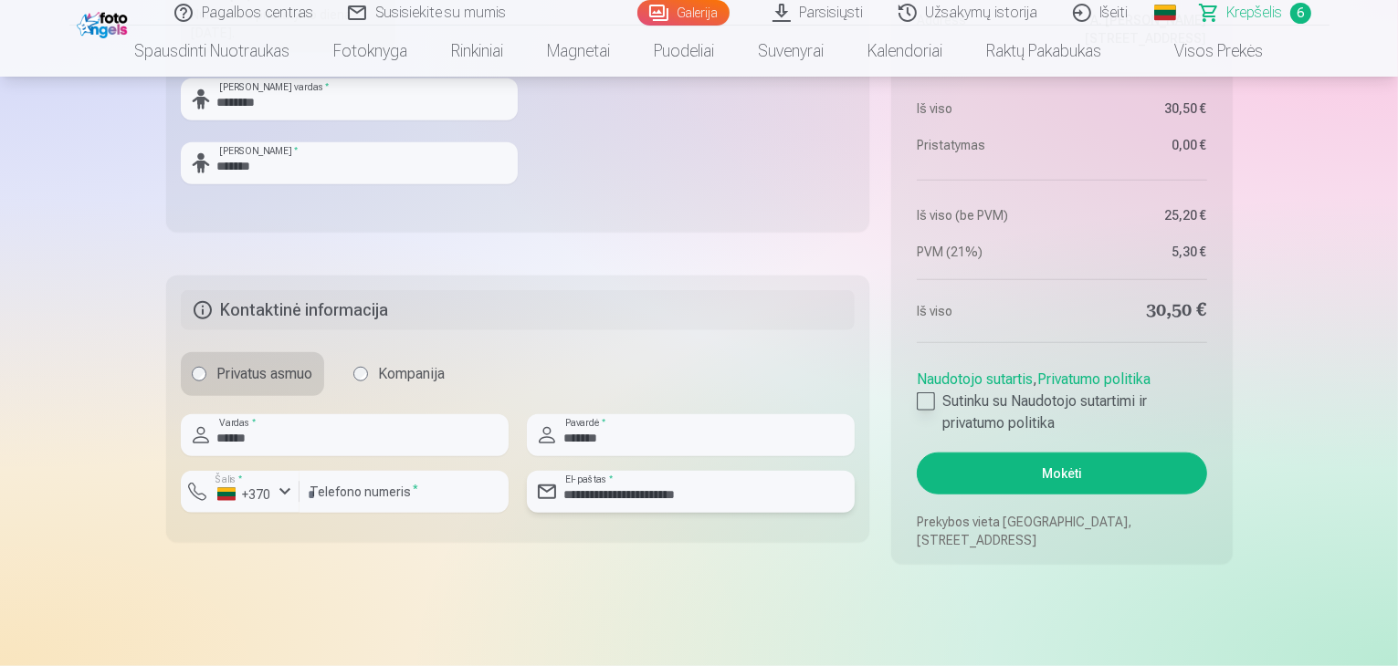
type input "**********"
click at [922, 405] on div at bounding box center [926, 402] width 18 height 18
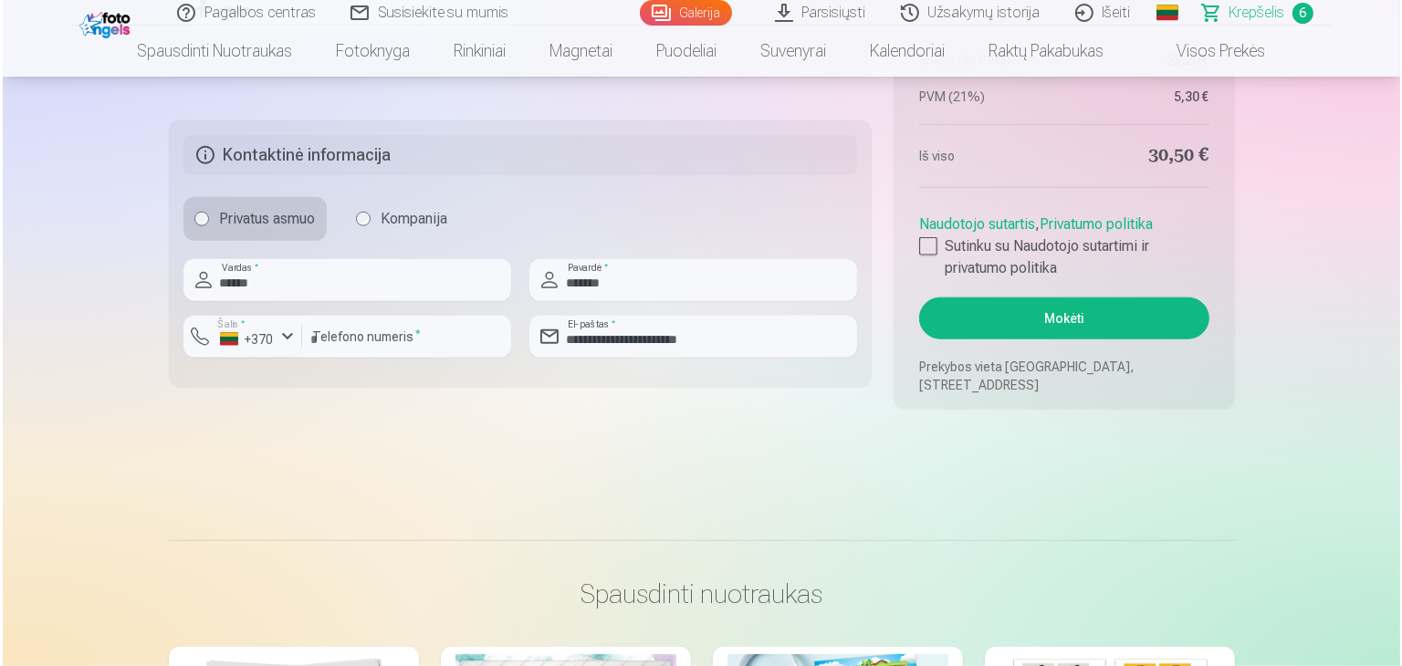
scroll to position [1936, 0]
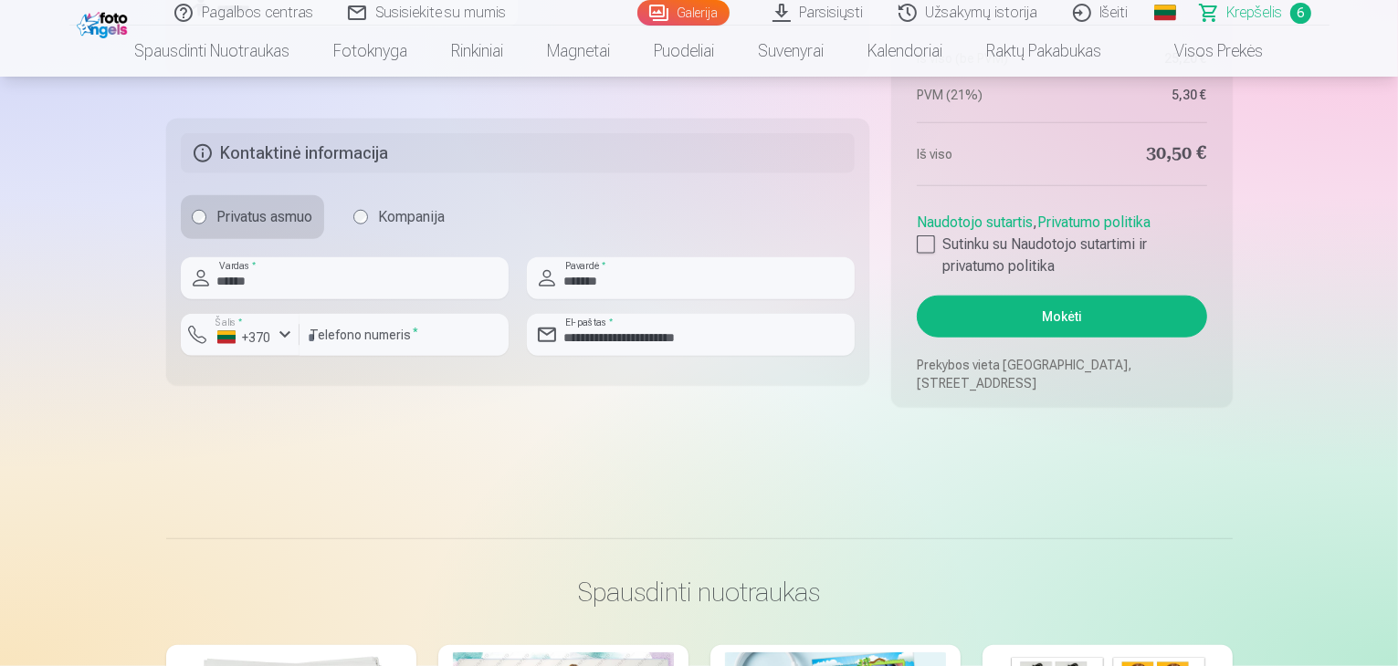
click at [1035, 320] on button "Mokėti" at bounding box center [1061, 317] width 289 height 42
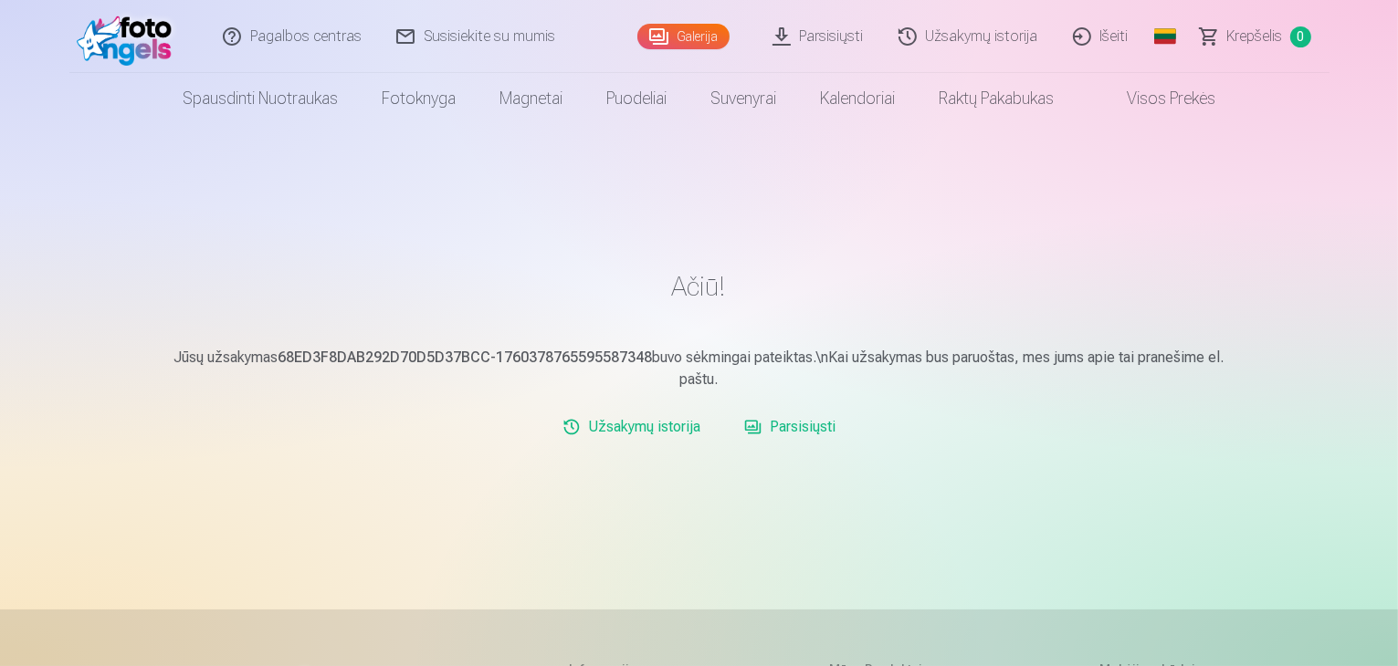
click at [796, 428] on link "Parsisiųsti" at bounding box center [790, 427] width 106 height 37
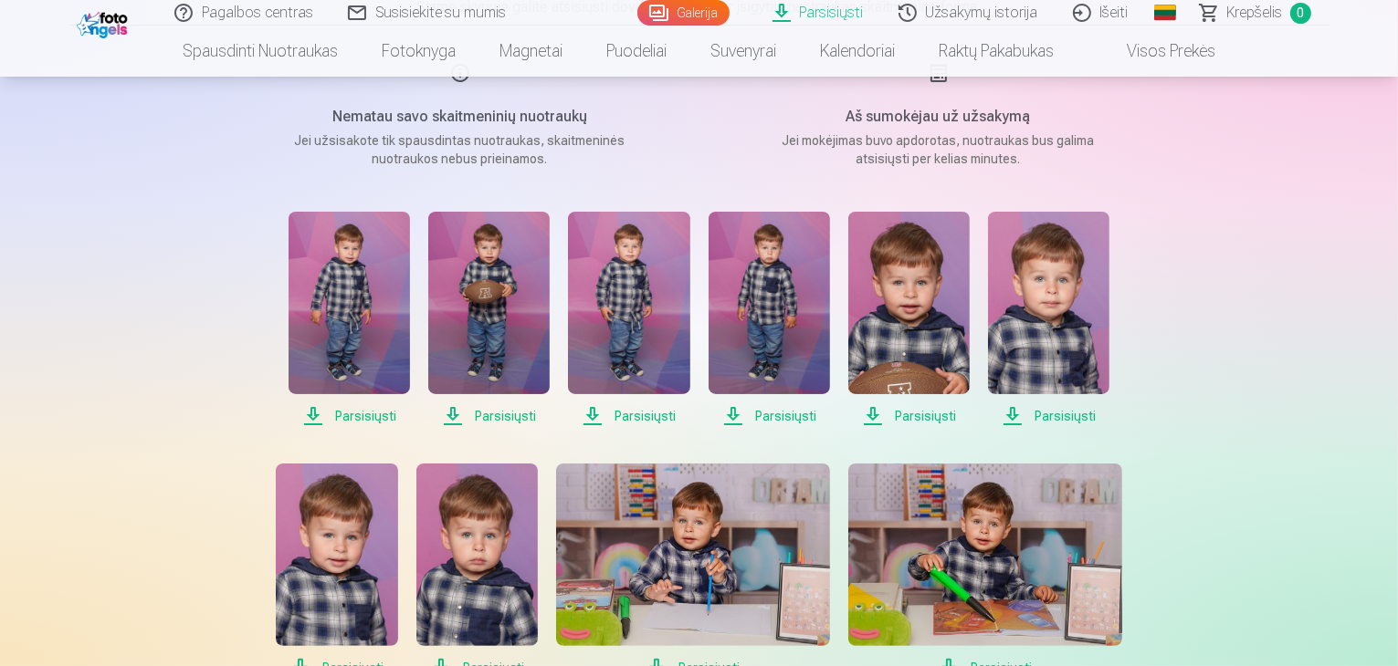
scroll to position [248, 0]
click at [362, 420] on span "Parsisiųsti" at bounding box center [349, 416] width 121 height 22
click at [508, 410] on span "Parsisiųsti" at bounding box center [488, 416] width 121 height 22
click at [625, 416] on span "Parsisiųsti" at bounding box center [628, 416] width 121 height 22
click at [788, 414] on span "Parsisiųsti" at bounding box center [768, 416] width 121 height 22
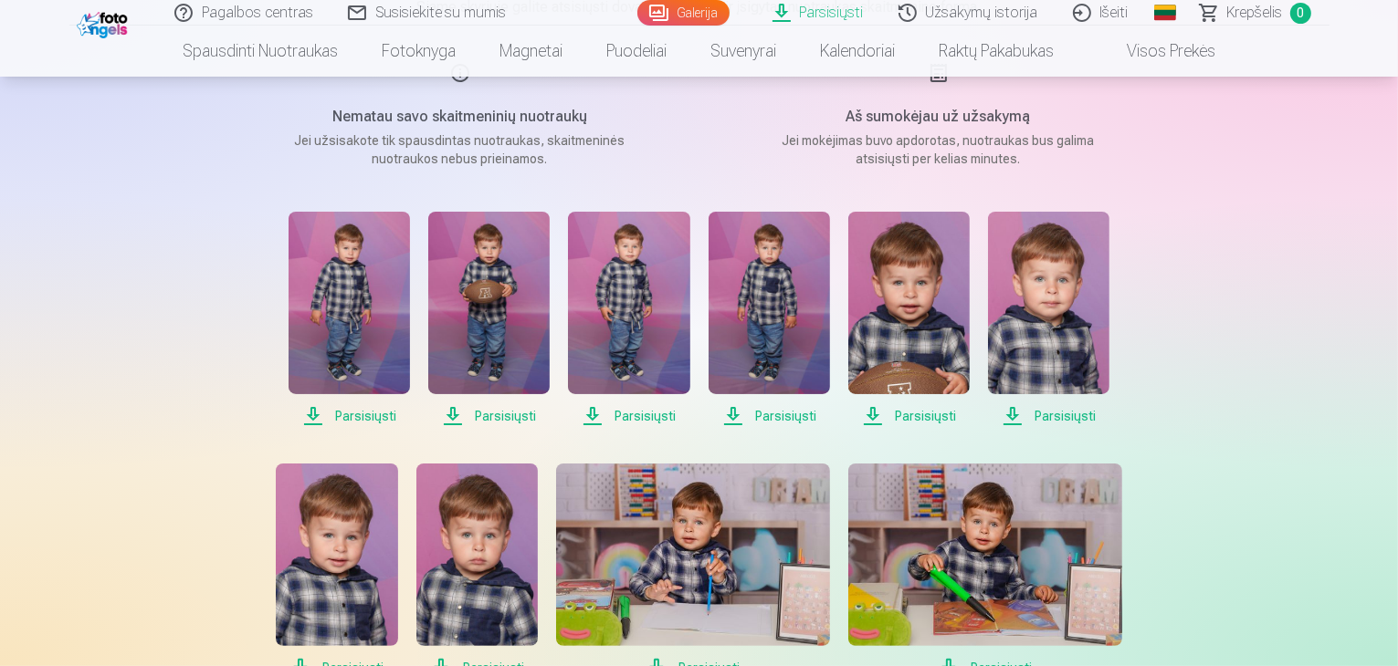
click at [906, 418] on span "Parsisiųsti" at bounding box center [908, 416] width 121 height 22
click at [1055, 415] on span "Parsisiųsti" at bounding box center [1048, 416] width 121 height 22
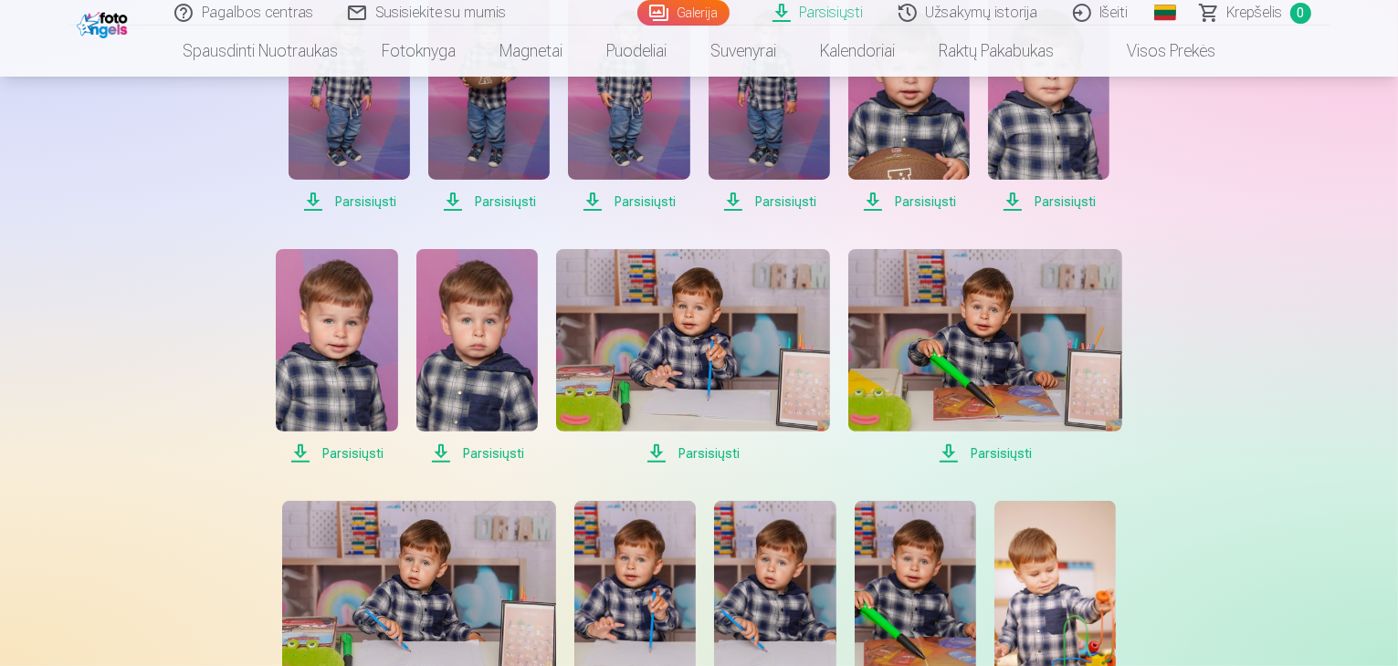
scroll to position [467, 0]
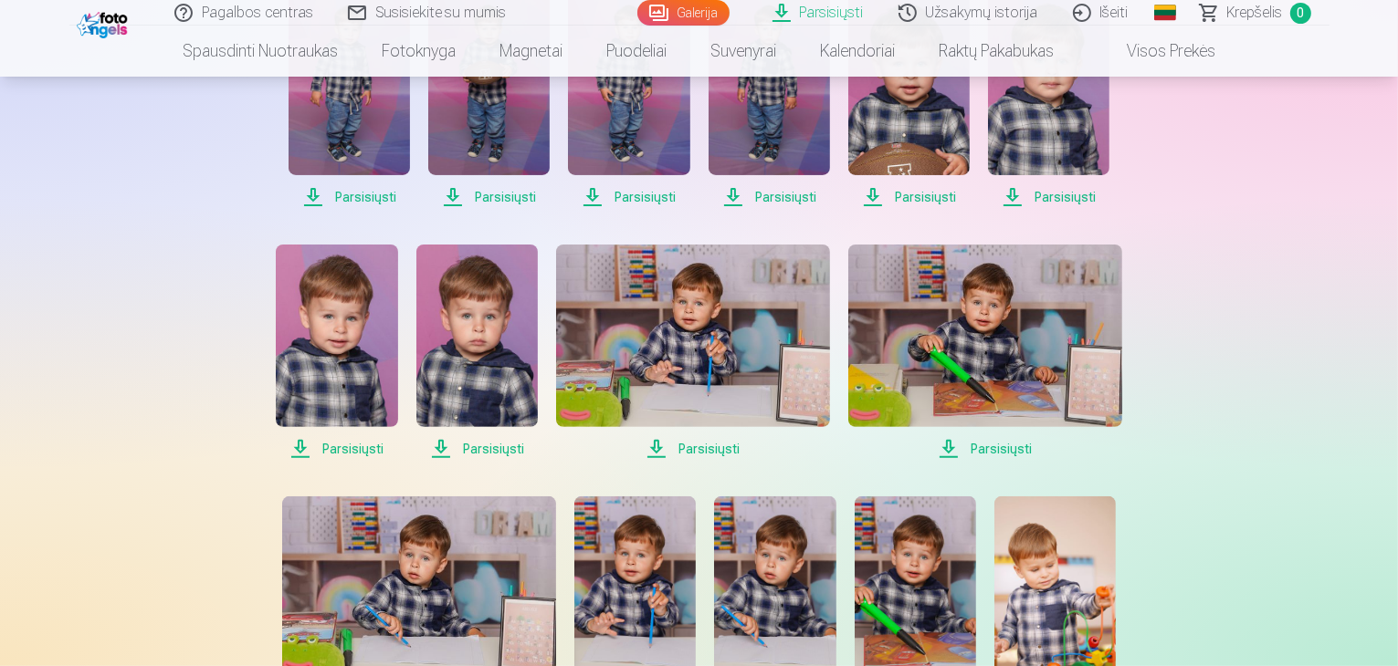
click at [334, 443] on span "Parsisiųsti" at bounding box center [336, 449] width 121 height 22
click at [491, 451] on span "Parsisiųsti" at bounding box center [476, 449] width 121 height 22
click at [704, 454] on span "Parsisiųsti" at bounding box center [693, 449] width 274 height 22
click at [974, 440] on span "Parsisiųsti" at bounding box center [985, 449] width 274 height 22
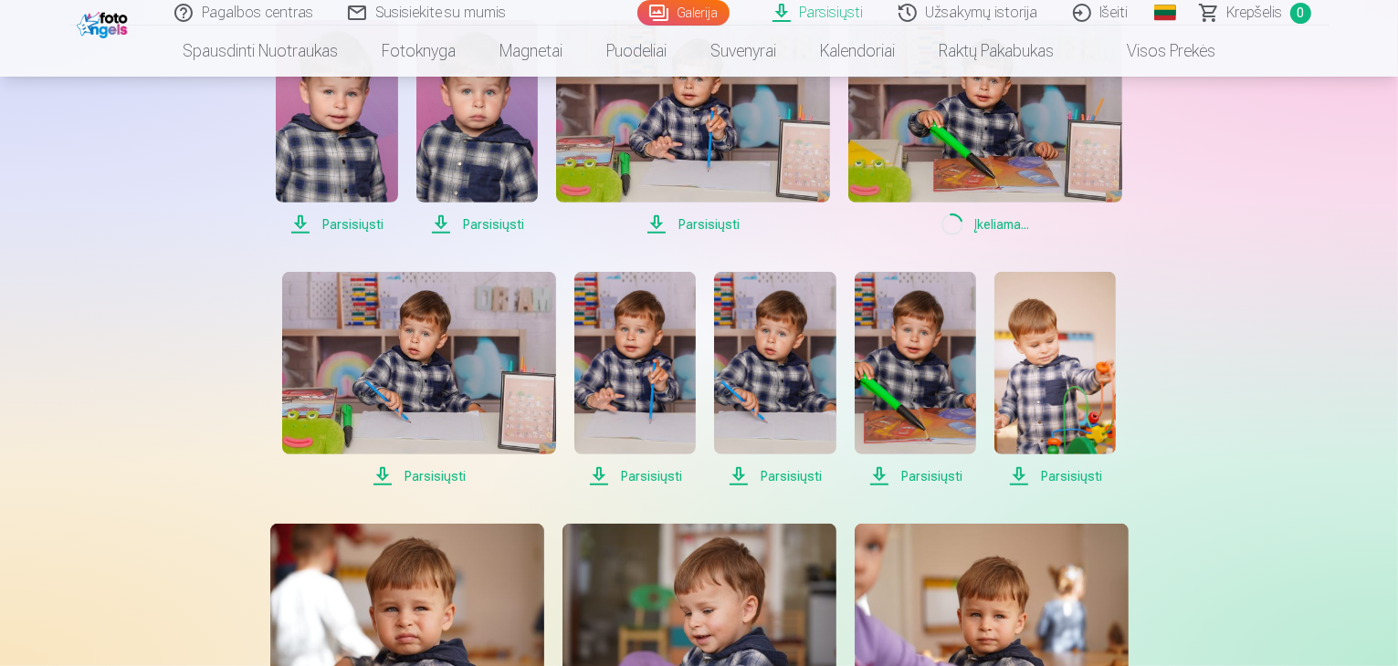
scroll to position [803, 0]
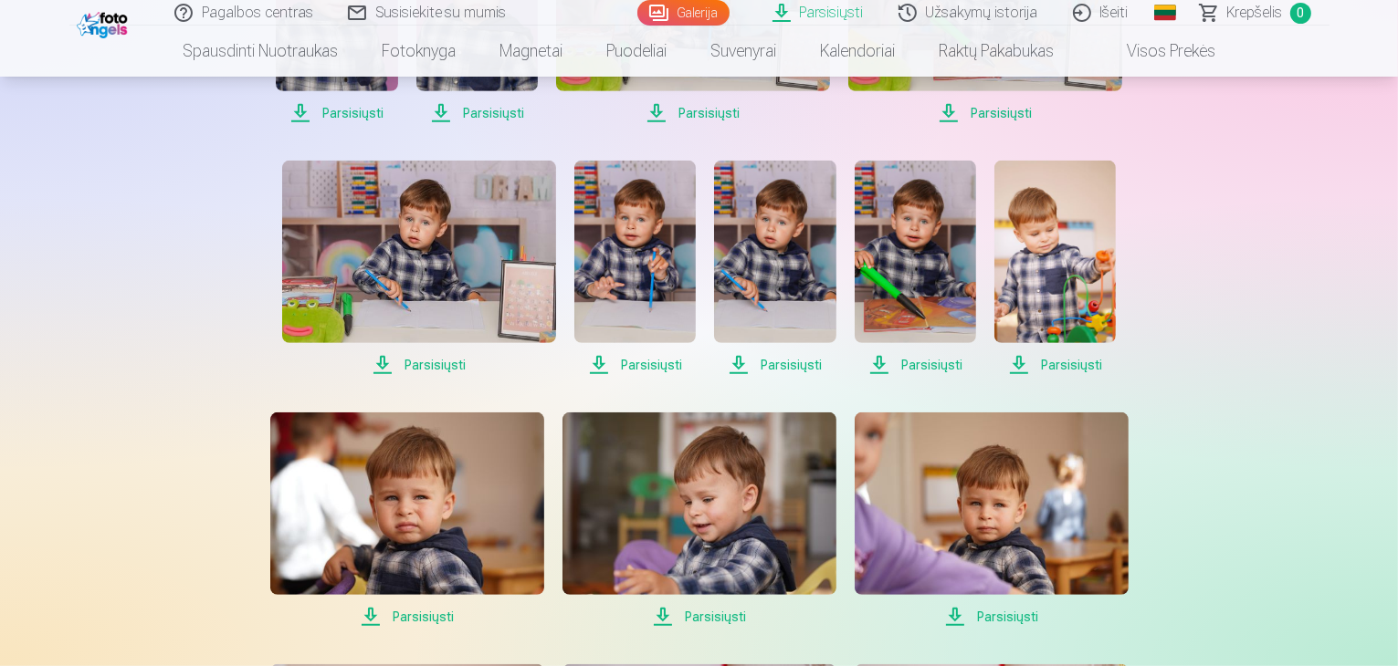
click at [421, 362] on span "Parsisiųsti" at bounding box center [419, 365] width 274 height 22
click at [645, 365] on span "Parsisiųsti" at bounding box center [634, 365] width 121 height 22
click at [776, 356] on span "Parsisiųsti" at bounding box center [774, 365] width 121 height 22
click at [910, 365] on span "Parsisiųsti" at bounding box center [915, 365] width 121 height 22
click at [1275, 312] on div "Pagalbos centras Susisiekite su mumis Galerija Parsisiųsti Užsakymų istorija Iš…" at bounding box center [699, 333] width 1398 height 2273
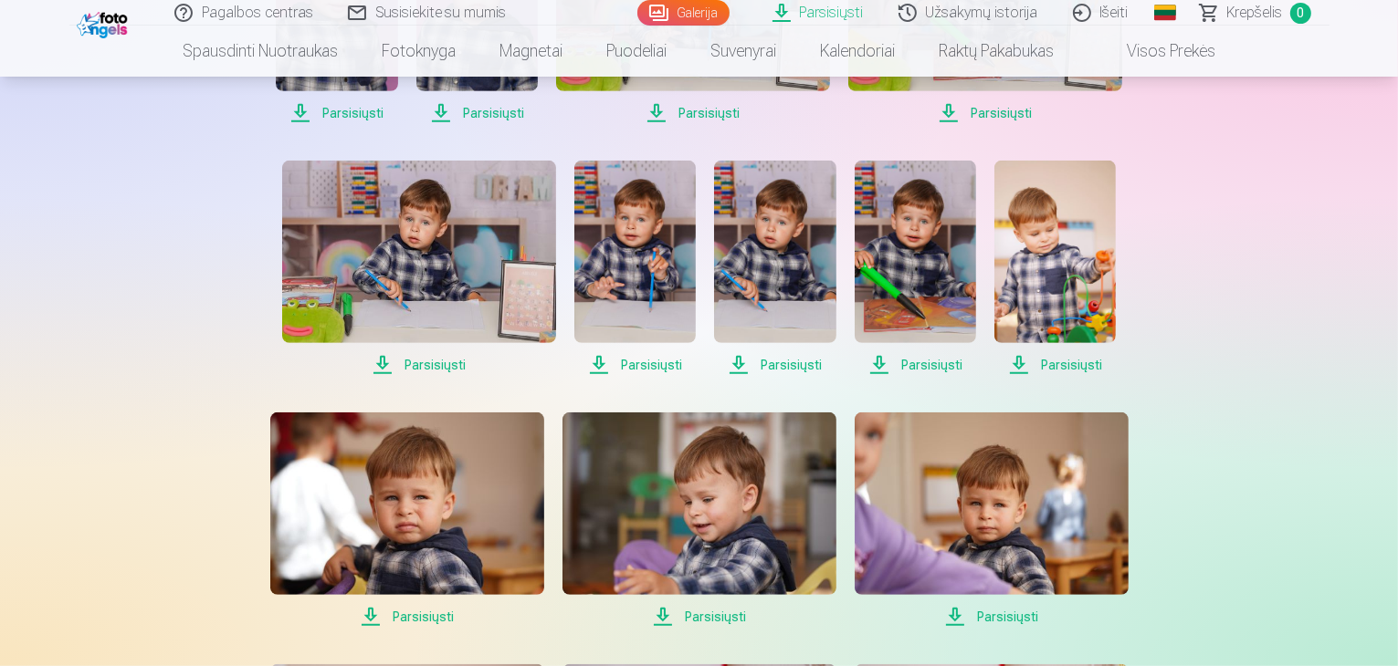
click at [1048, 360] on span "Parsisiųsti" at bounding box center [1054, 365] width 121 height 22
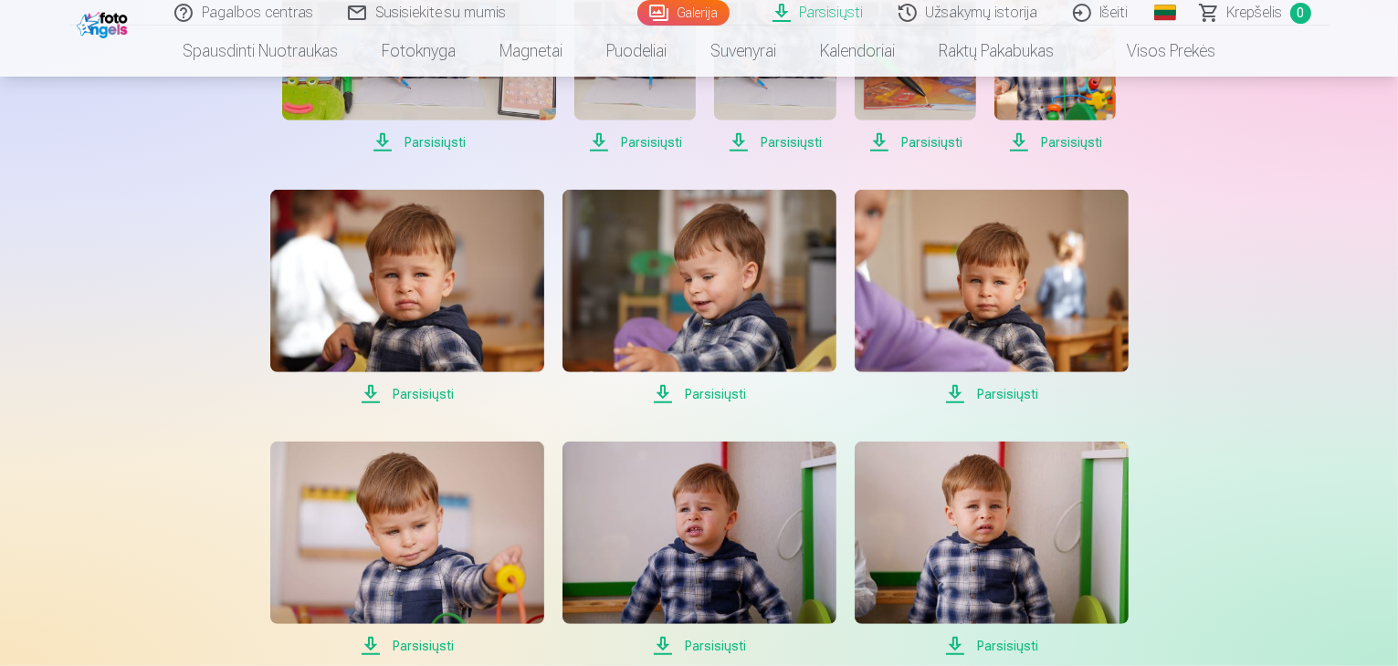
click at [407, 392] on span "Parsisiųsti" at bounding box center [407, 394] width 274 height 22
click at [691, 397] on span "Parsisiųsti" at bounding box center [699, 394] width 274 height 22
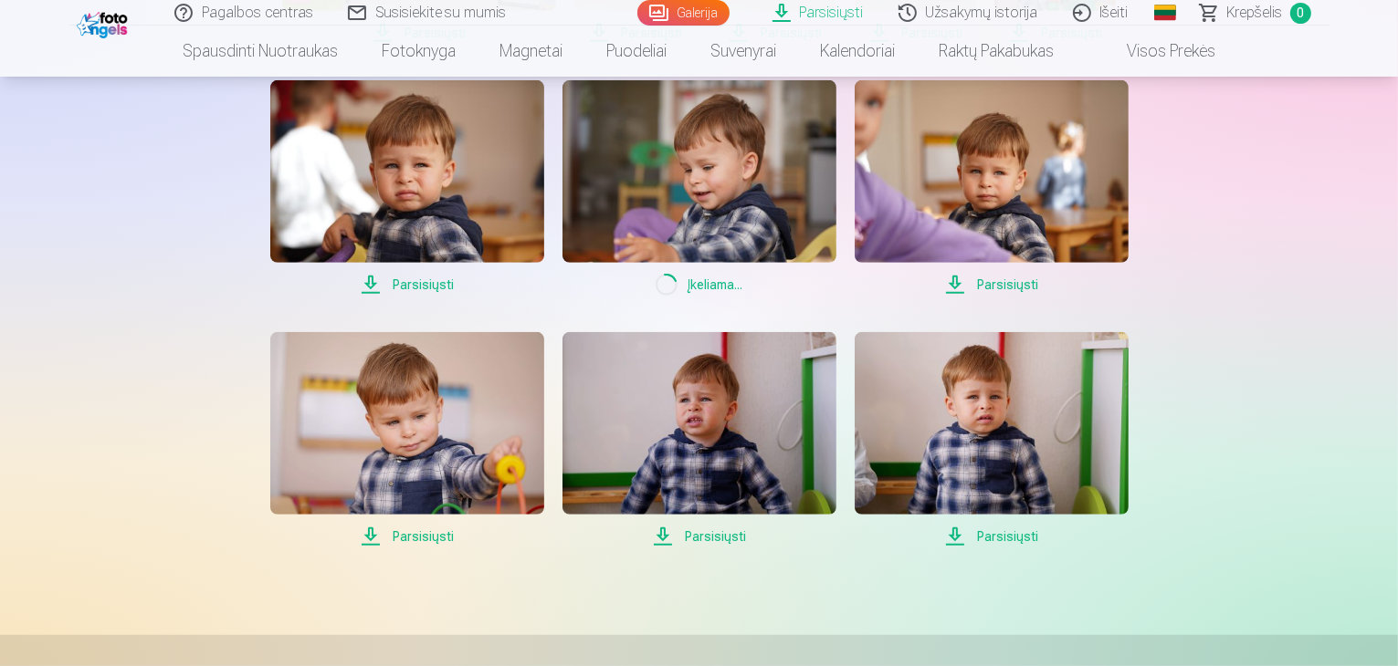
scroll to position [1138, 0]
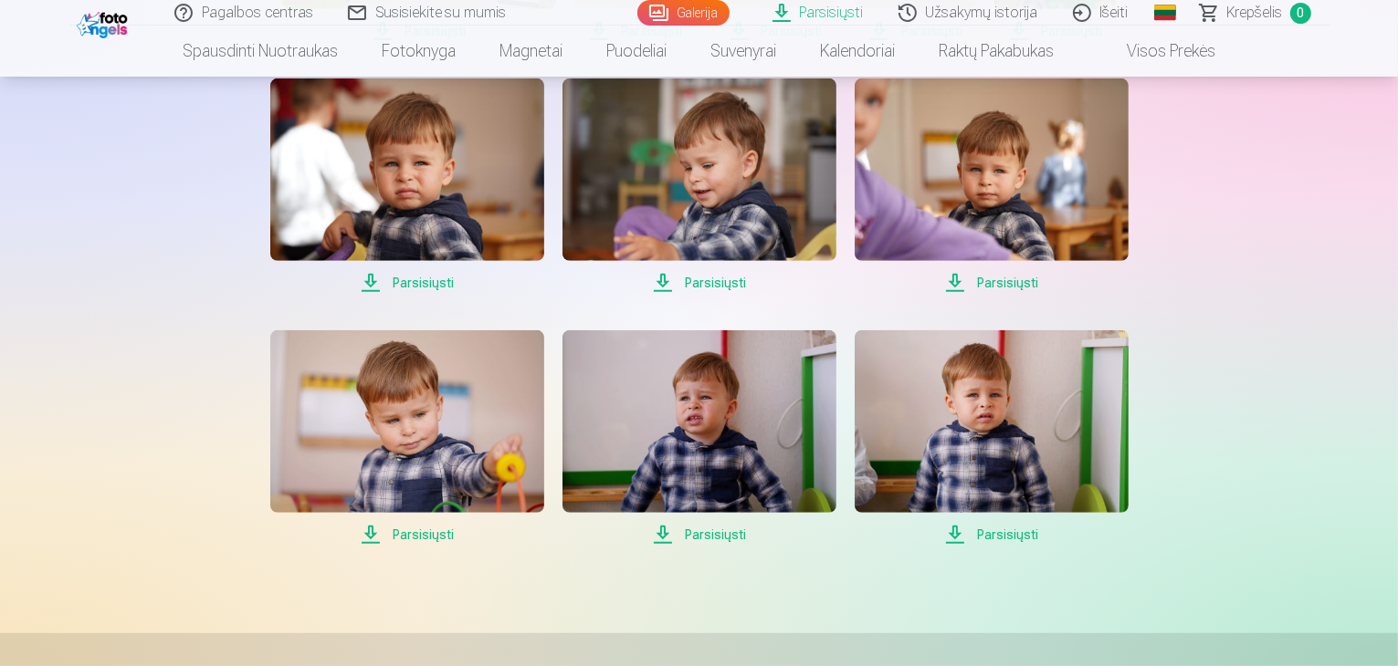
click at [1000, 274] on span "Parsisiųsti" at bounding box center [992, 283] width 274 height 22
click at [436, 533] on span "Parsisiųsti" at bounding box center [407, 535] width 274 height 22
click at [707, 536] on span "Parsisiųsti" at bounding box center [699, 535] width 274 height 22
click at [1004, 538] on span "Parsisiųsti" at bounding box center [992, 535] width 274 height 22
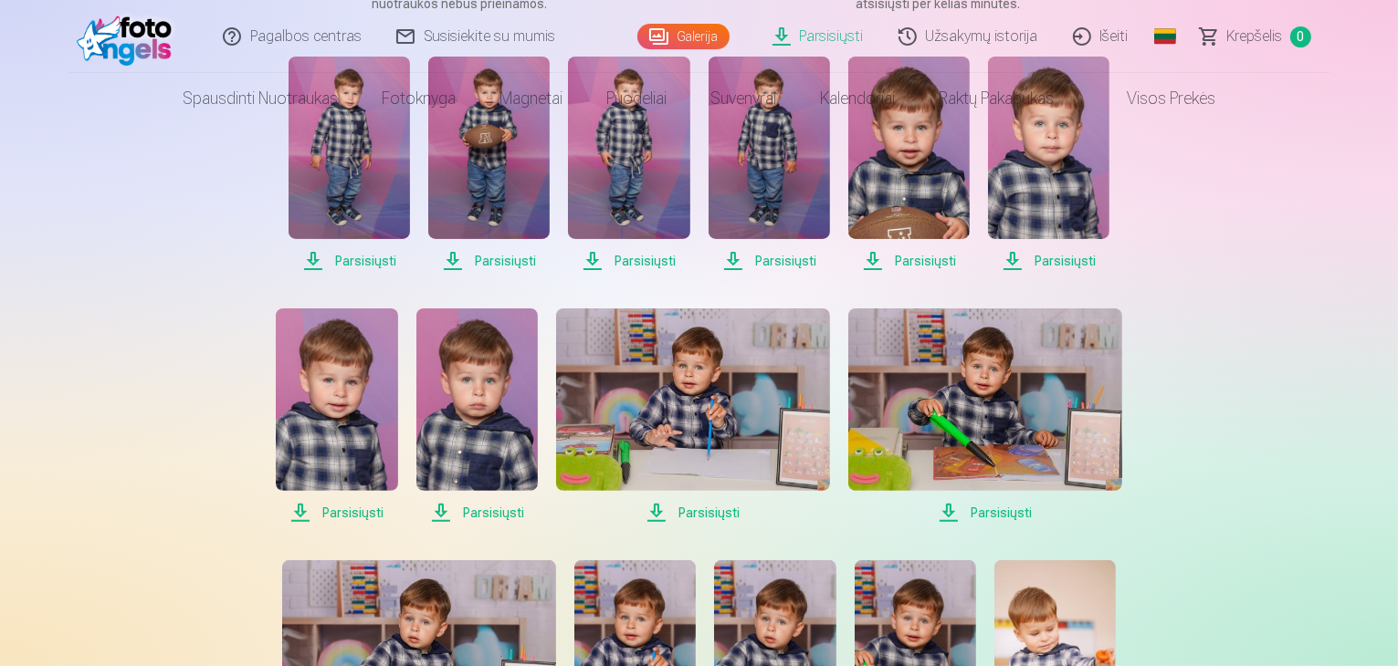
scroll to position [0, 0]
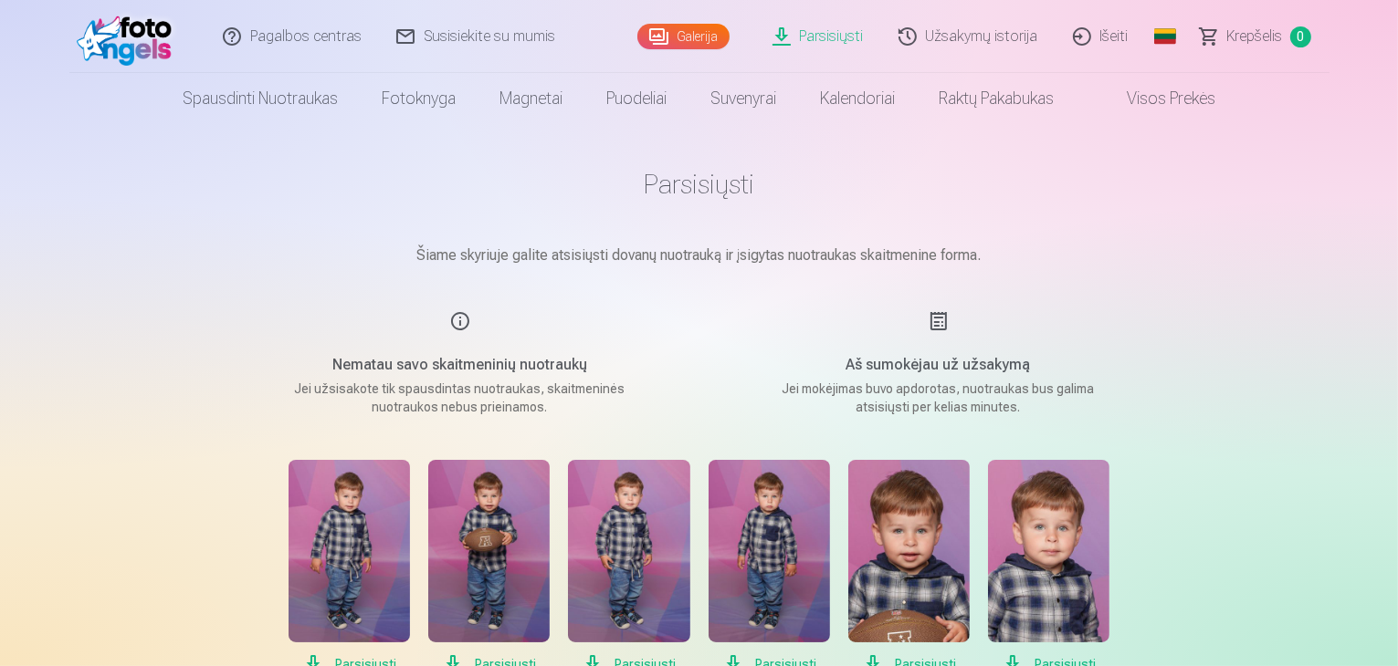
click at [830, 37] on link "Parsisiųsti" at bounding box center [819, 36] width 126 height 73
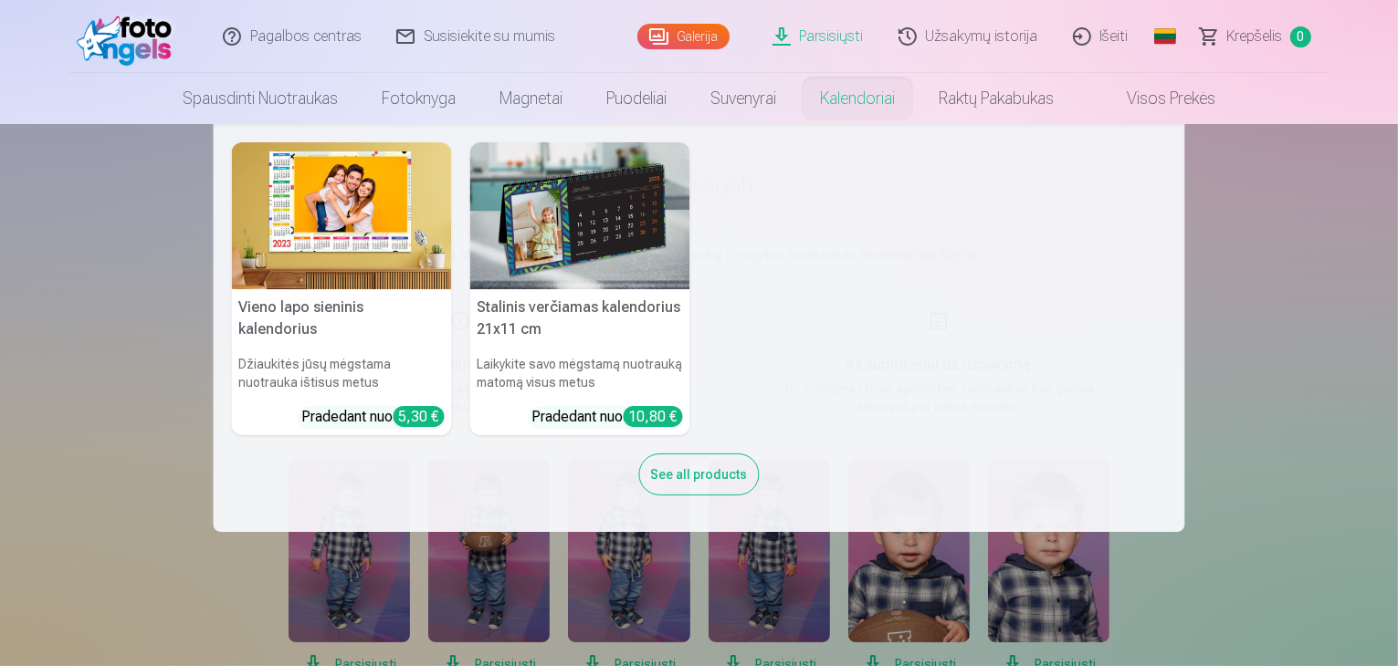
click at [1271, 281] on nav "Vieno lapo sieninis kalendorius Džiaukitės jūsų mėgstama nuotrauka ištisus metu…" at bounding box center [699, 328] width 1398 height 408
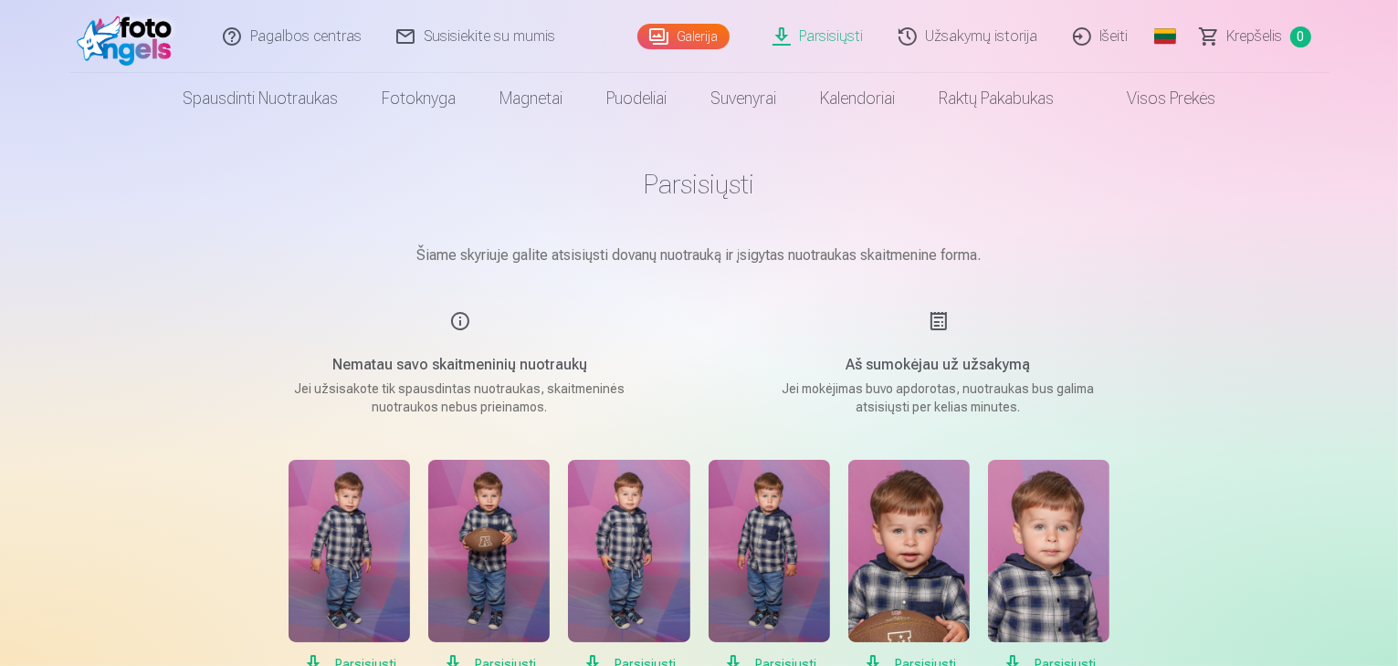
click at [986, 30] on link "Užsakymų istorija" at bounding box center [969, 36] width 174 height 73
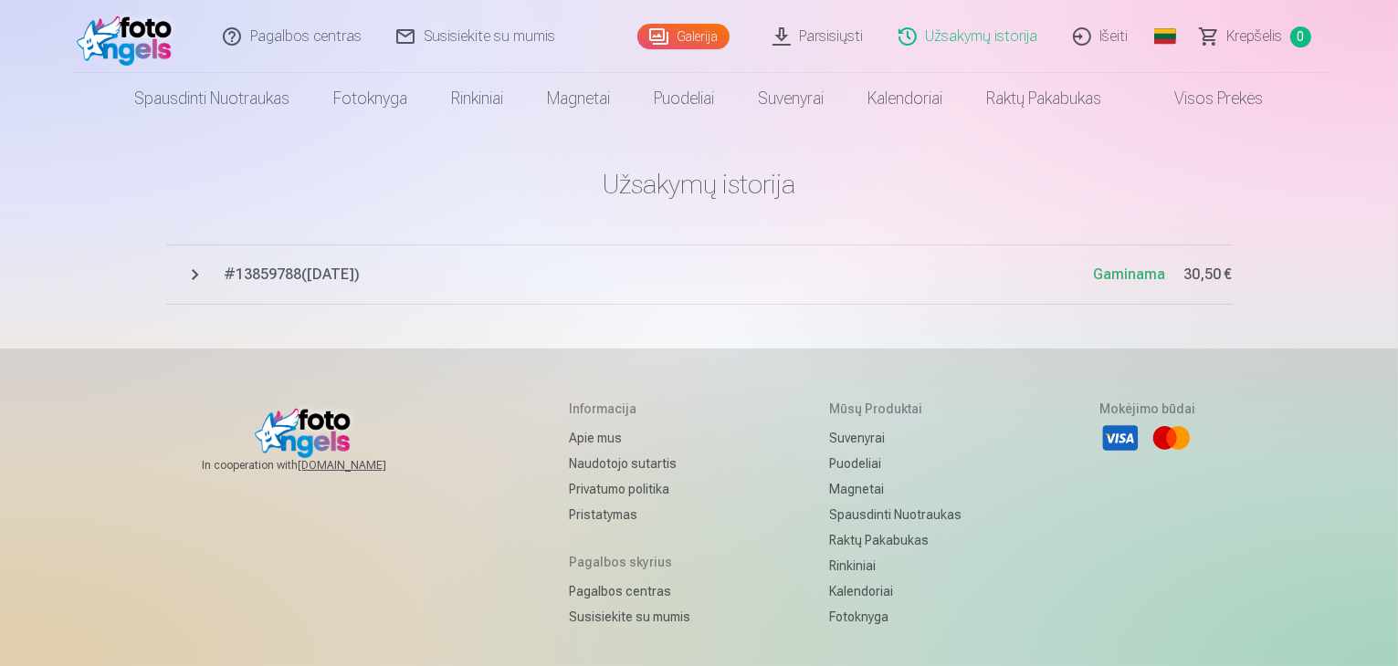
click at [321, 269] on span "# 13859788 ( 13.10.2025 )" at bounding box center [659, 275] width 869 height 22
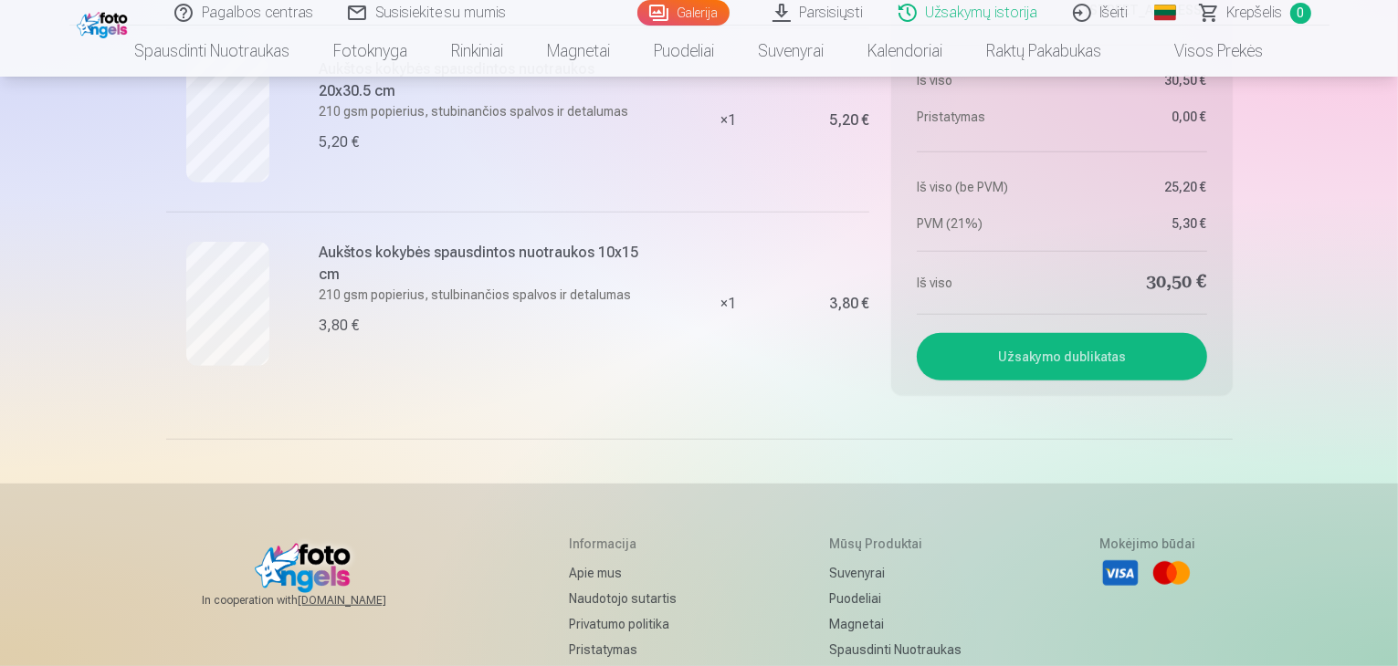
scroll to position [1150, 0]
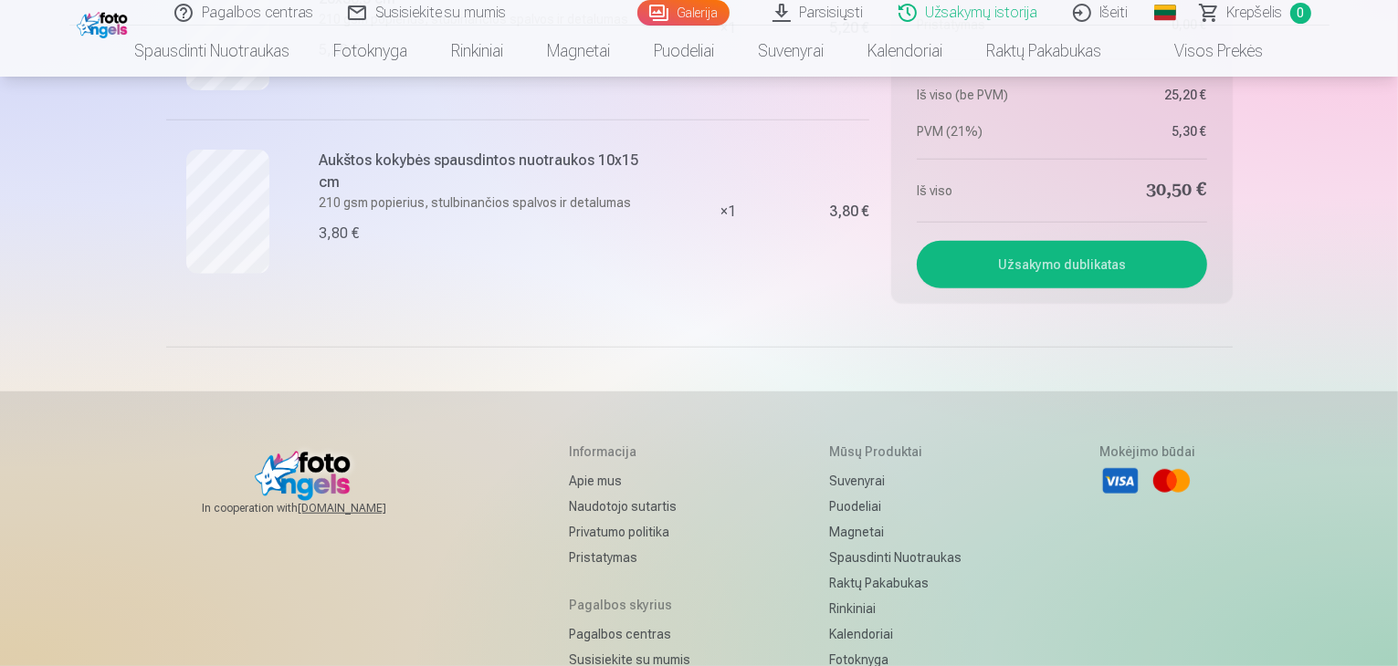
click at [998, 273] on button "Užsakymo dublikatas" at bounding box center [1061, 264] width 289 height 47
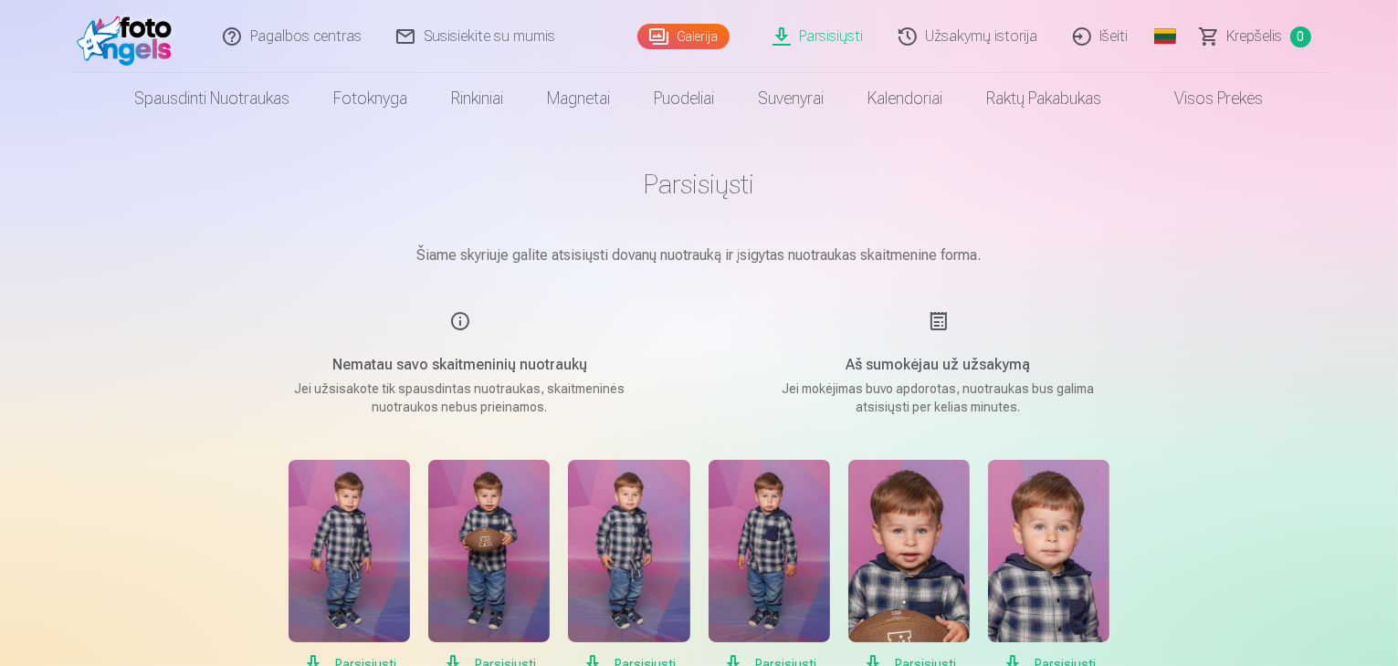
click at [1000, 36] on link "Užsakymų istorija" at bounding box center [969, 36] width 174 height 73
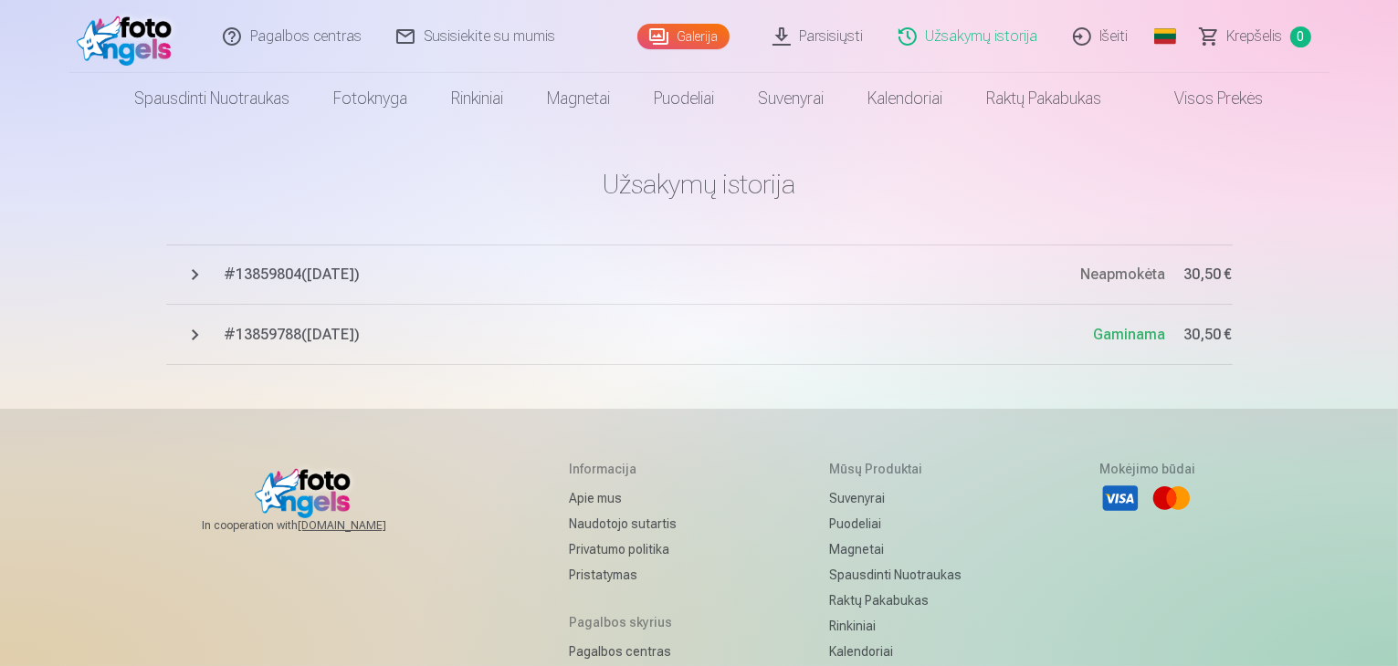
click at [195, 264] on button "# 13859804 ( 13.10.2025 ) Neapmokėta 30,50 €" at bounding box center [699, 275] width 1066 height 60
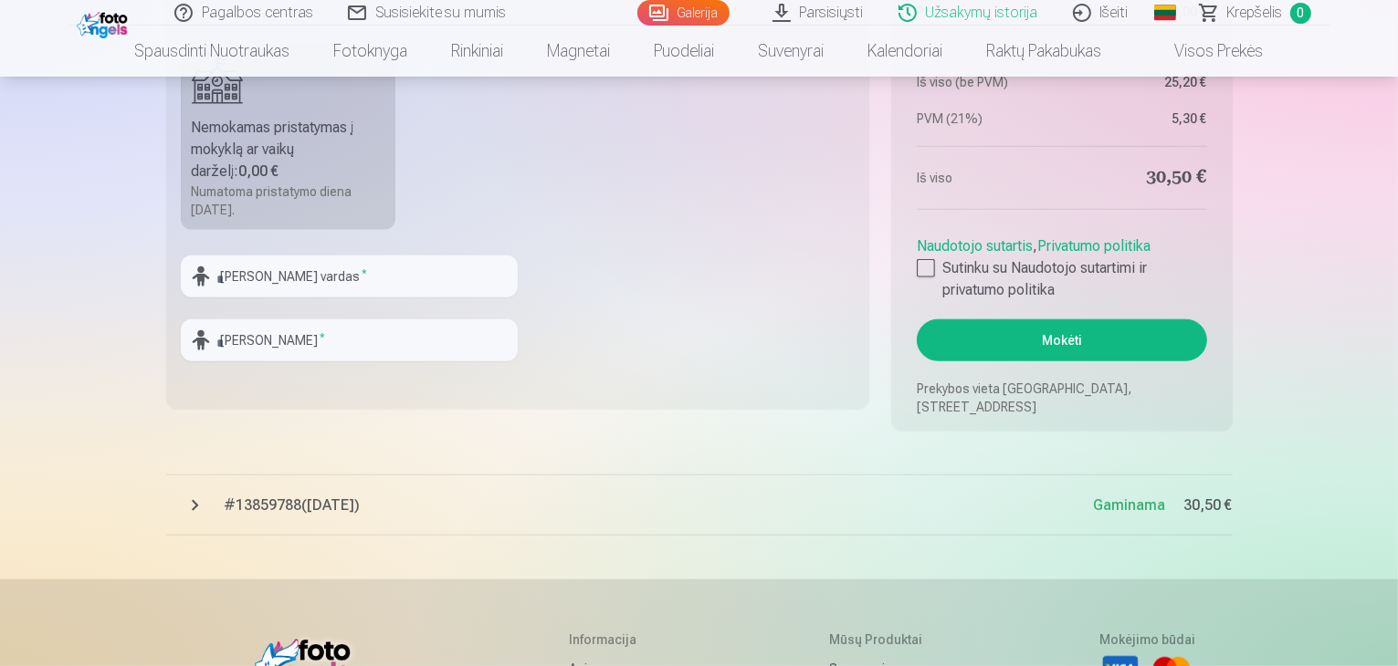
scroll to position [1835, 0]
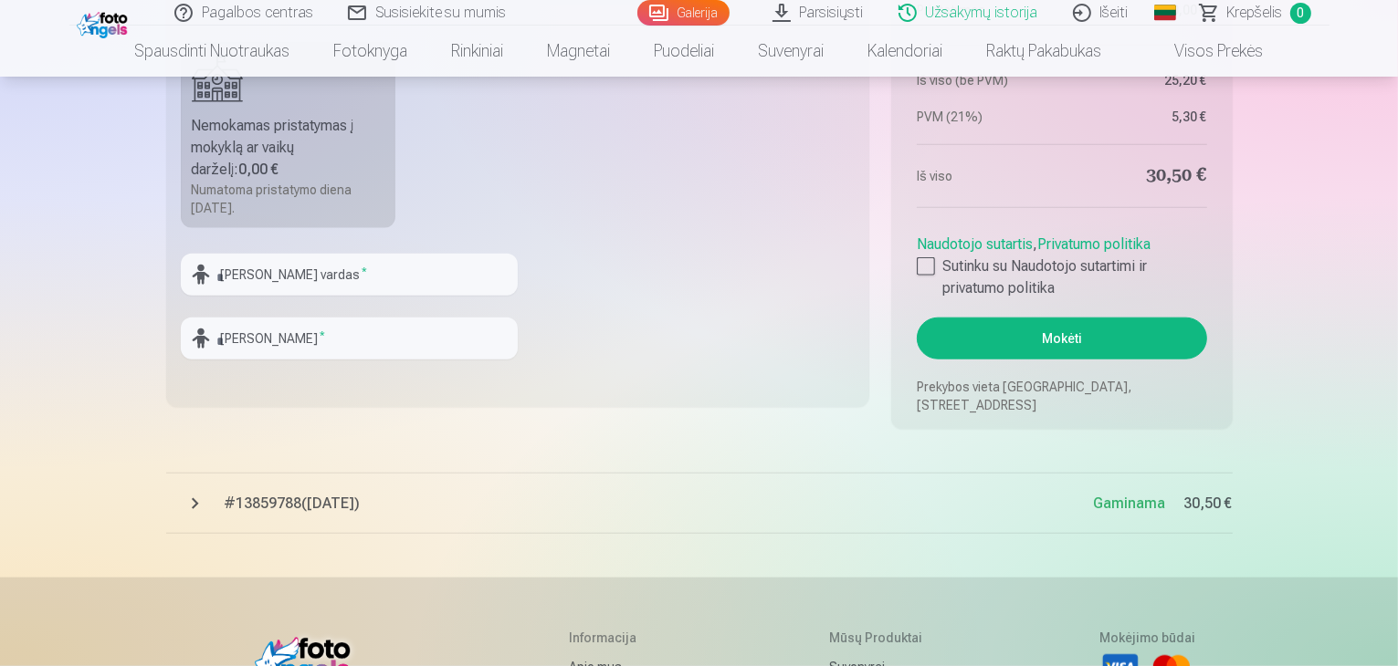
click at [247, 503] on span "# 13859788 ( 13.10.2025 )" at bounding box center [659, 504] width 869 height 22
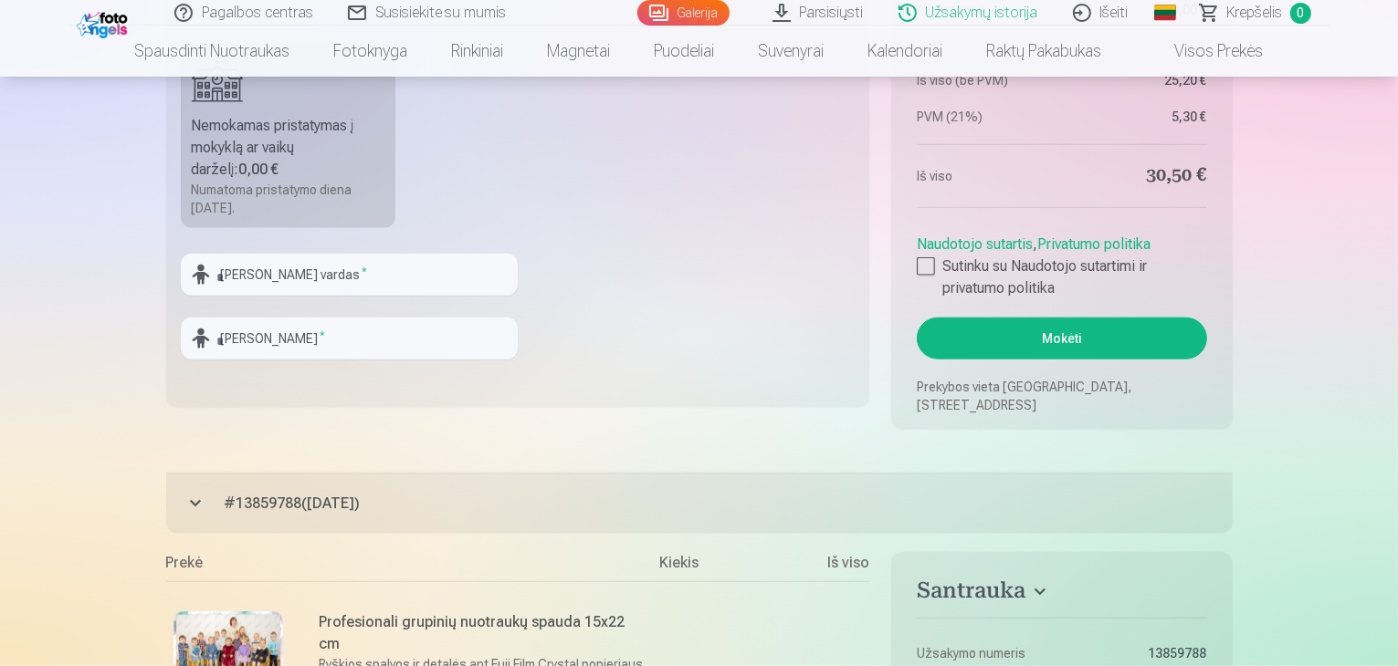
click at [247, 503] on span "# 13859788 ( 13.10.2025 )" at bounding box center [729, 504] width 1008 height 22
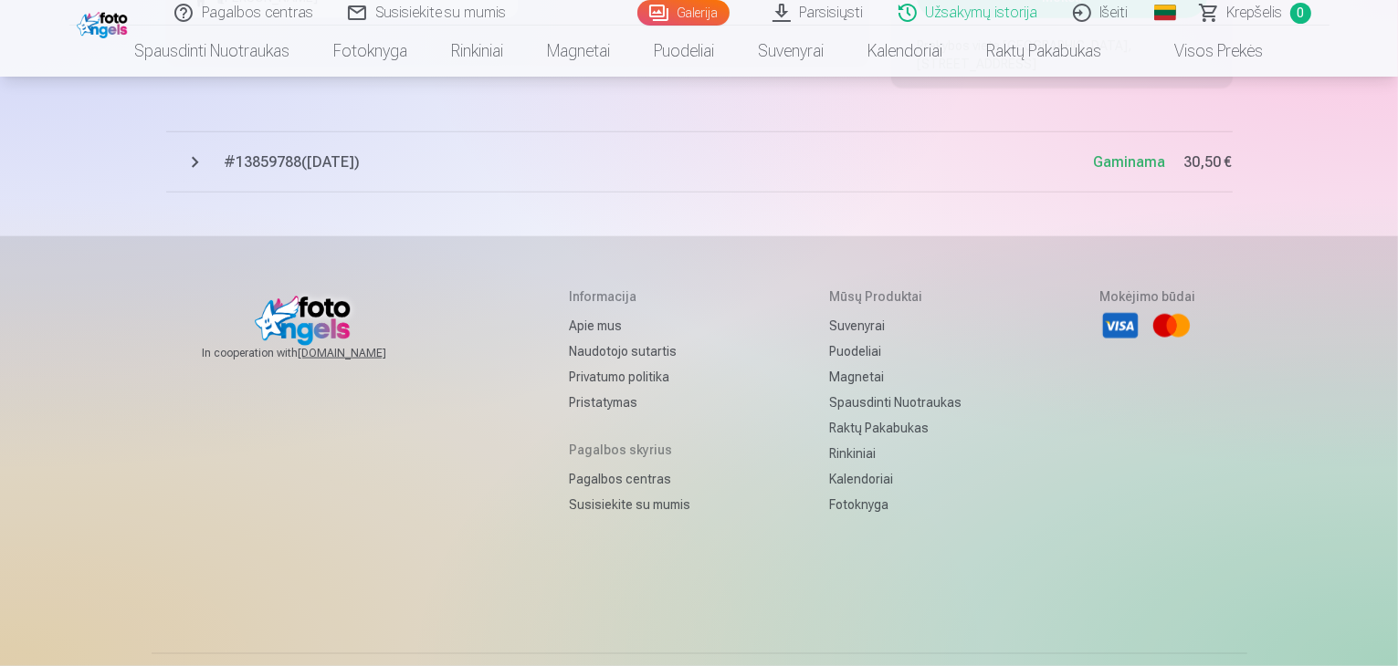
scroll to position [2178, 0]
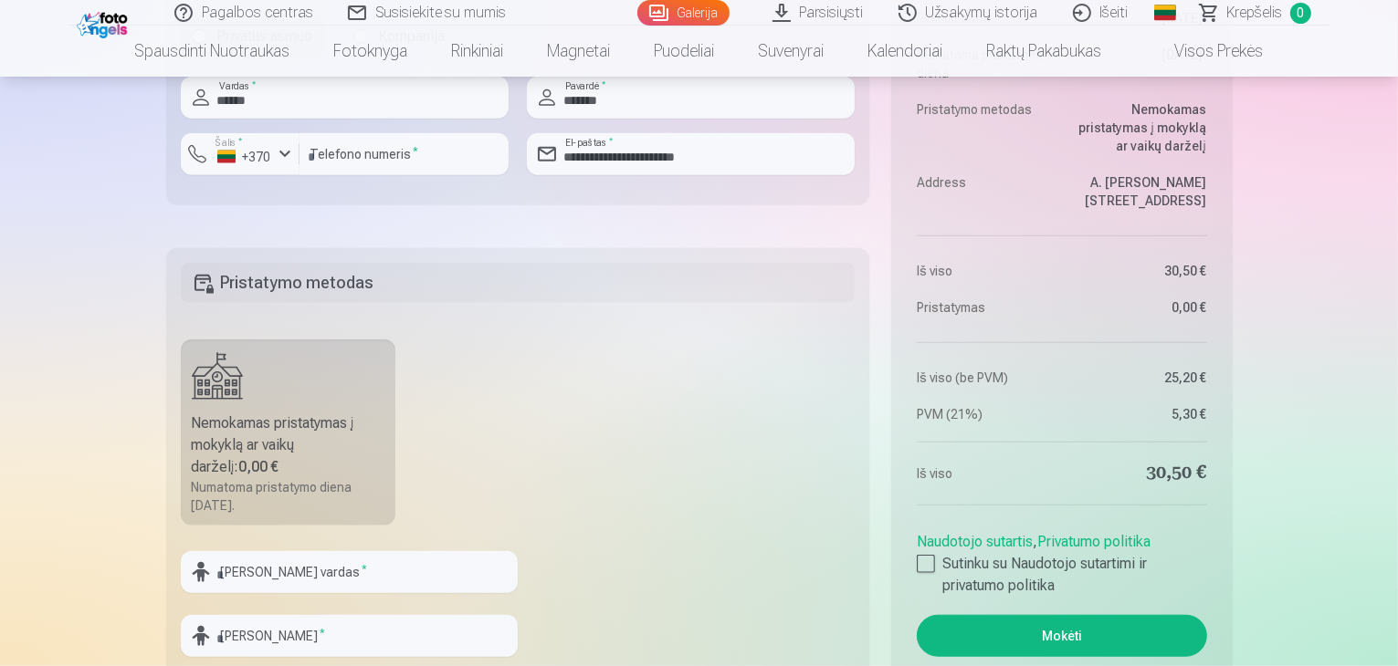
scroll to position [1478, 0]
